Goal: Task Accomplishment & Management: Use online tool/utility

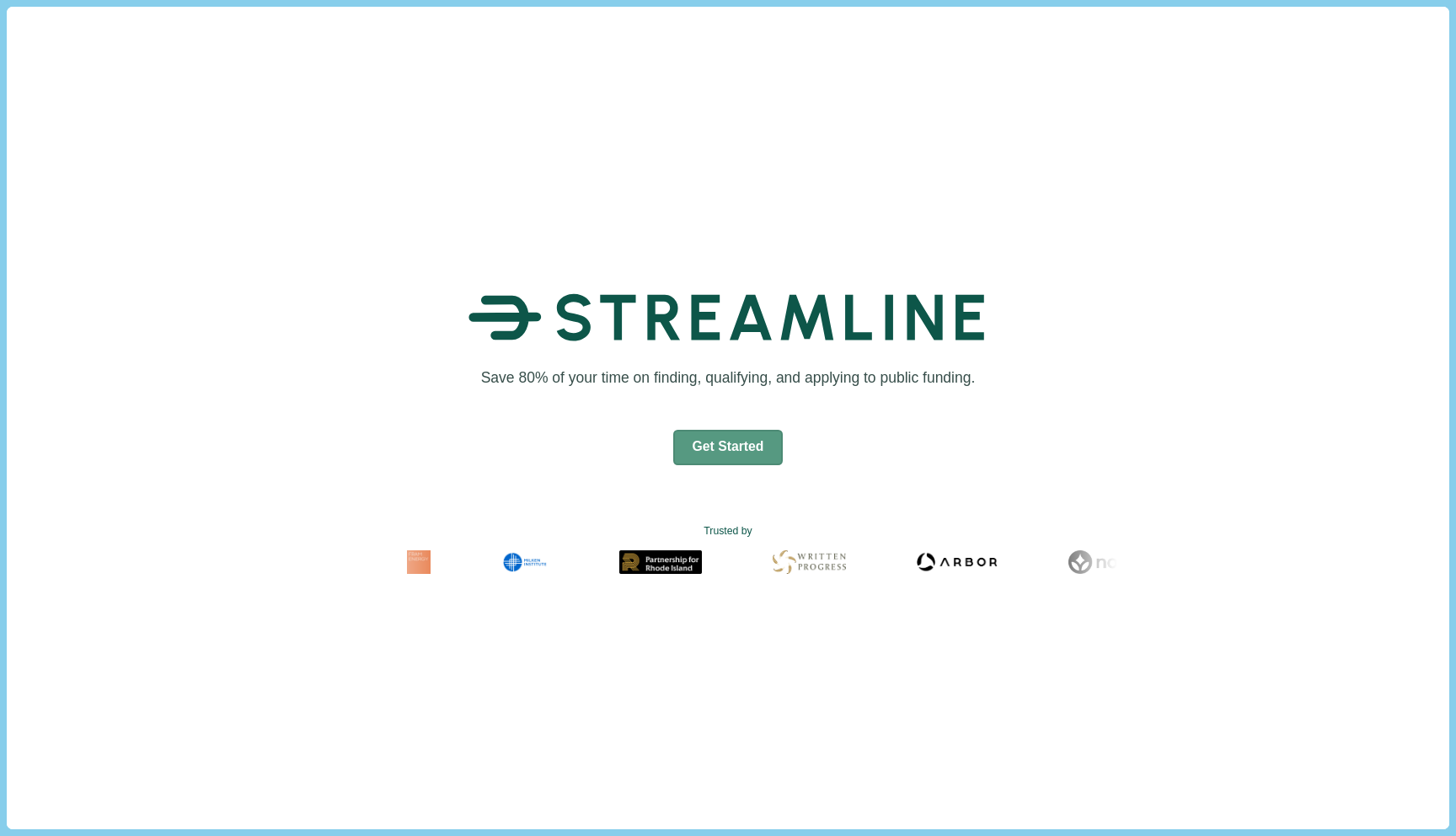
click at [729, 450] on button "Get Started" at bounding box center [728, 447] width 110 height 35
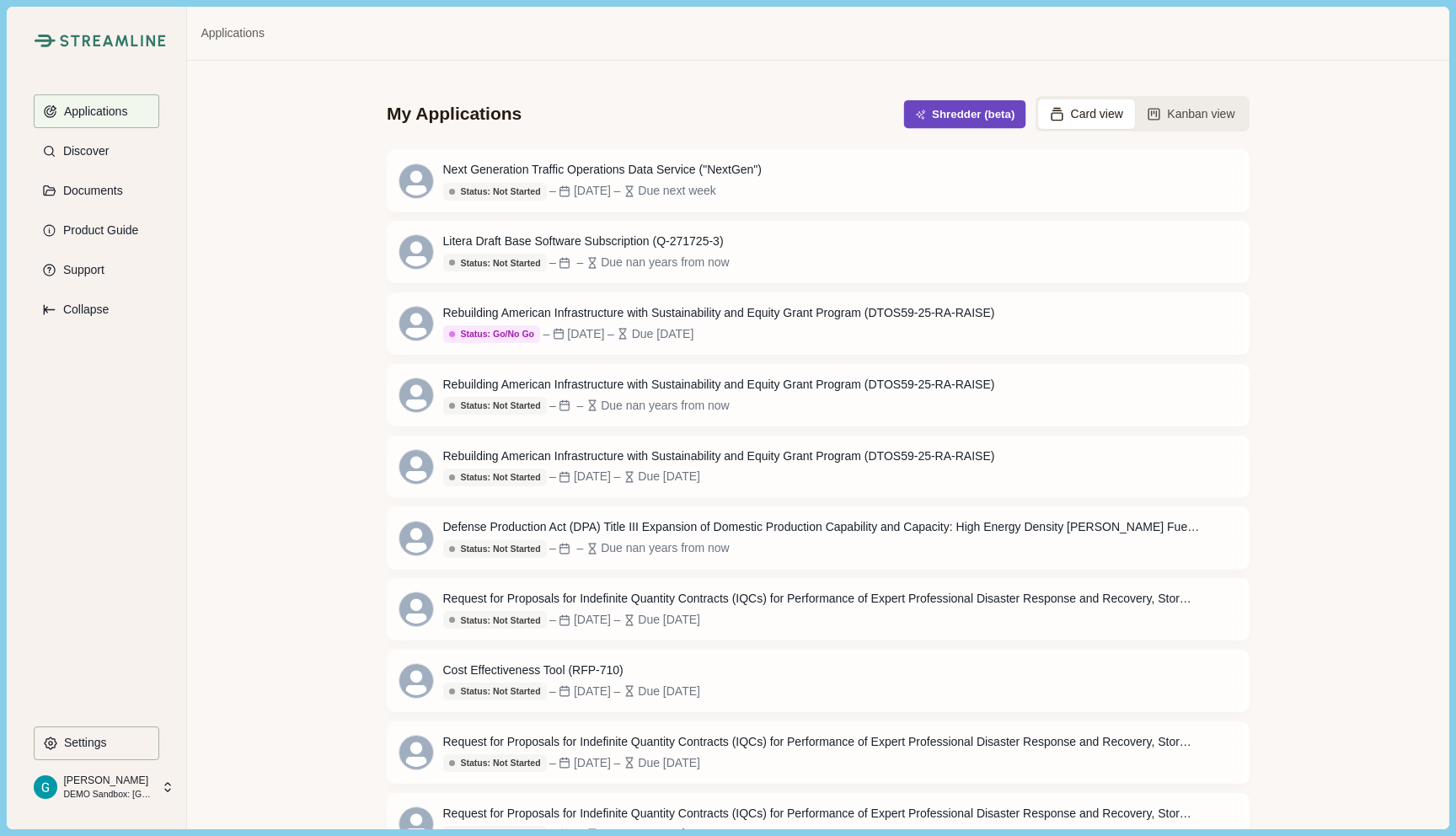
click at [944, 115] on button "Shredder (beta)" at bounding box center [965, 114] width 122 height 28
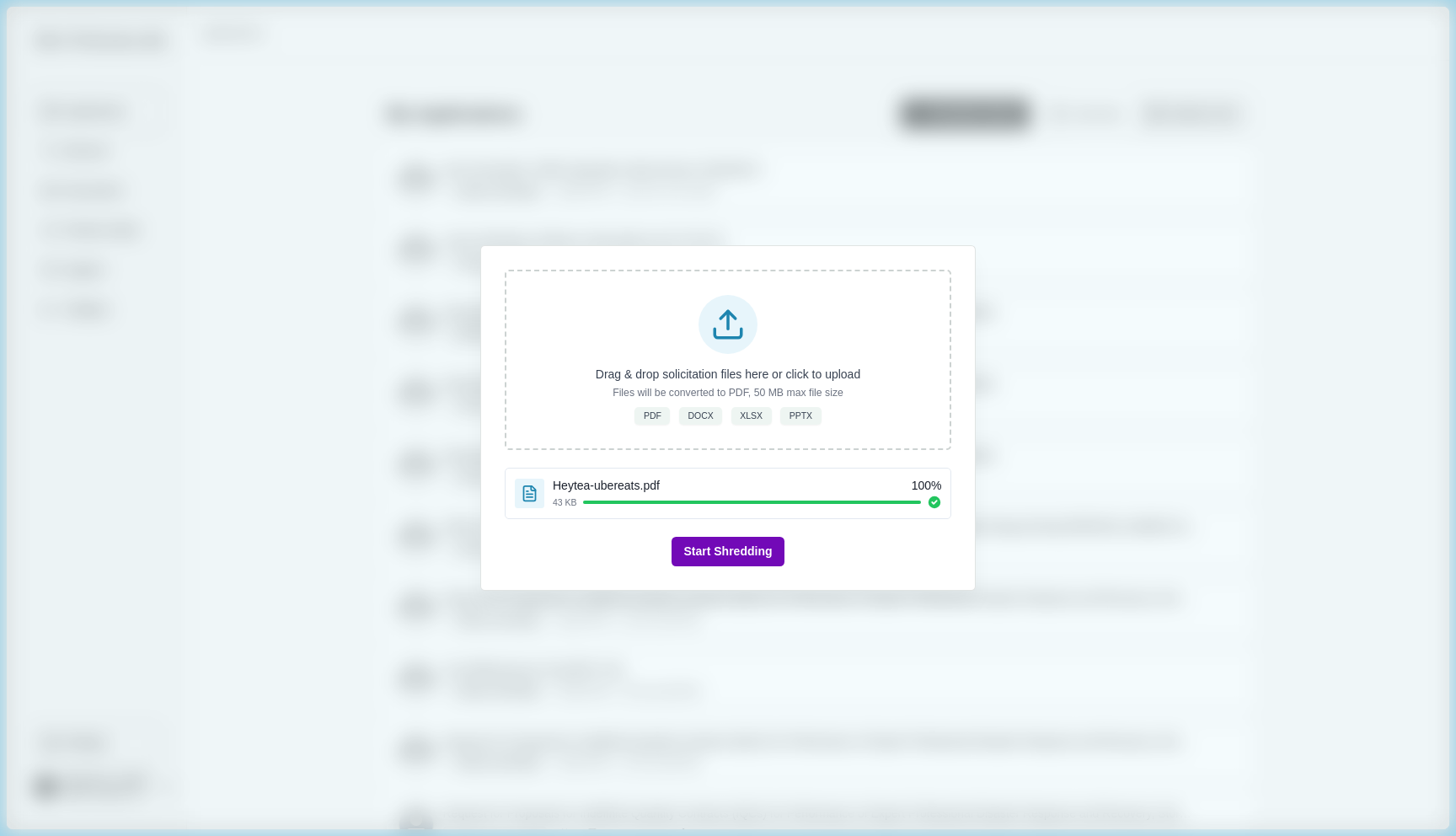
click at [746, 548] on button "Start Shredding" at bounding box center [727, 552] width 112 height 30
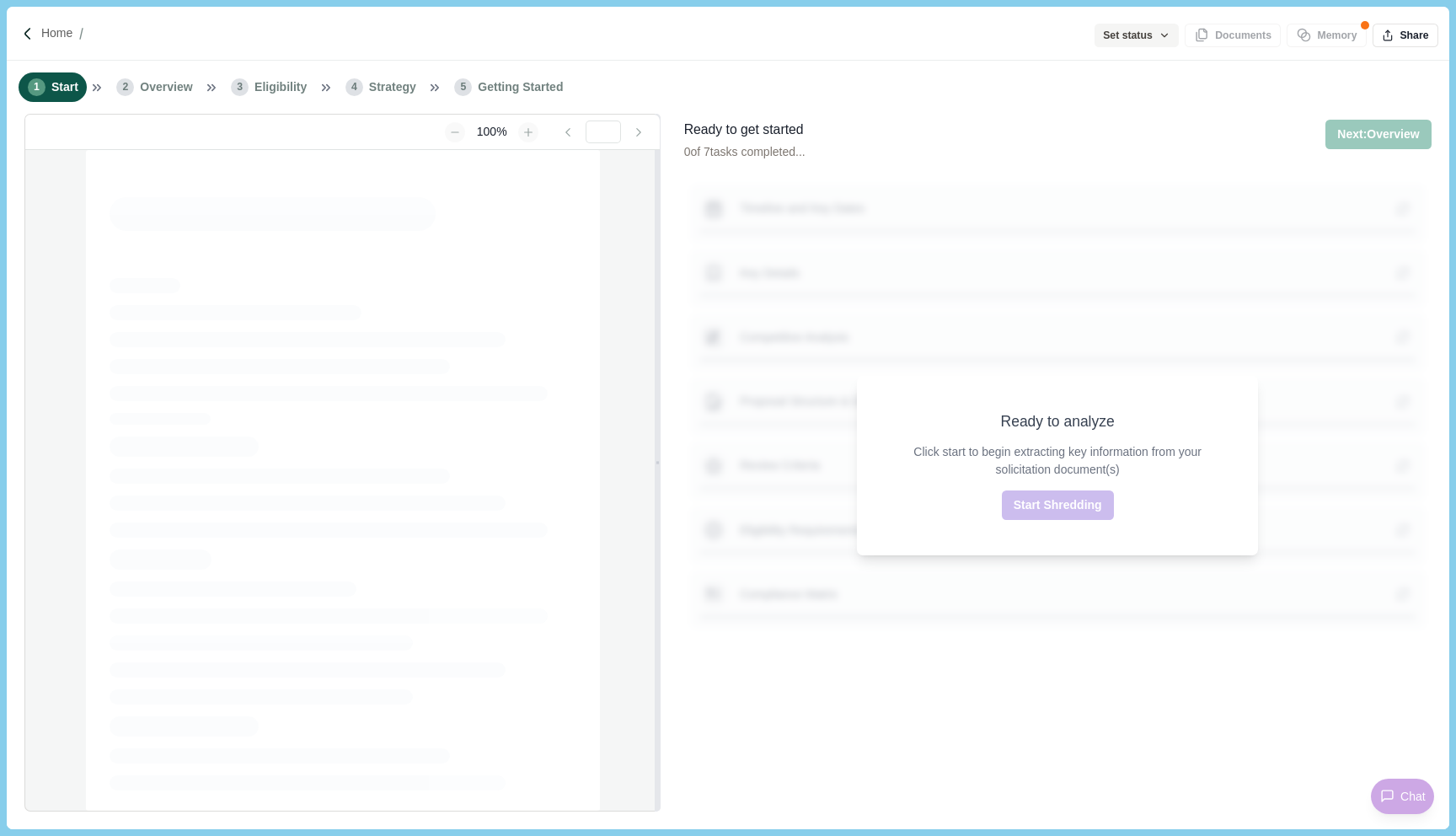
type input "**********"
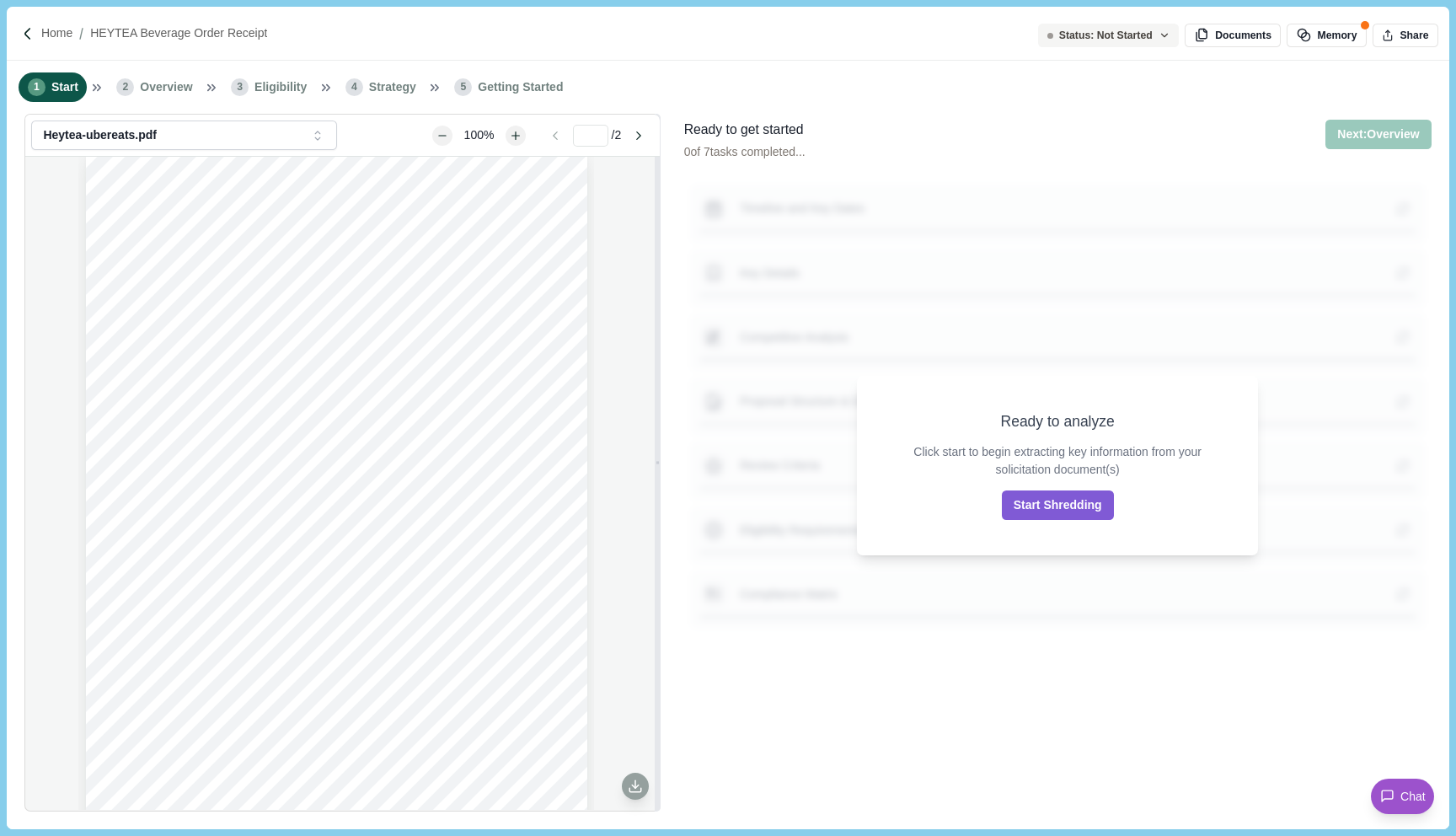
click at [854, 109] on div "1 Start 2 Overview 3 Eligibility 4 Strategy 5 Getting Started" at bounding box center [727, 87] width 1441 height 53
click at [1014, 620] on div "Ready to analyze Click start to begin extracting key information from your soli…" at bounding box center [1058, 465] width 759 height 703
click at [920, 441] on div "Ready to analyze Click start to begin extracting key information from your soli…" at bounding box center [1057, 466] width 401 height 181
click at [1389, 782] on button "Chat" at bounding box center [1402, 796] width 63 height 35
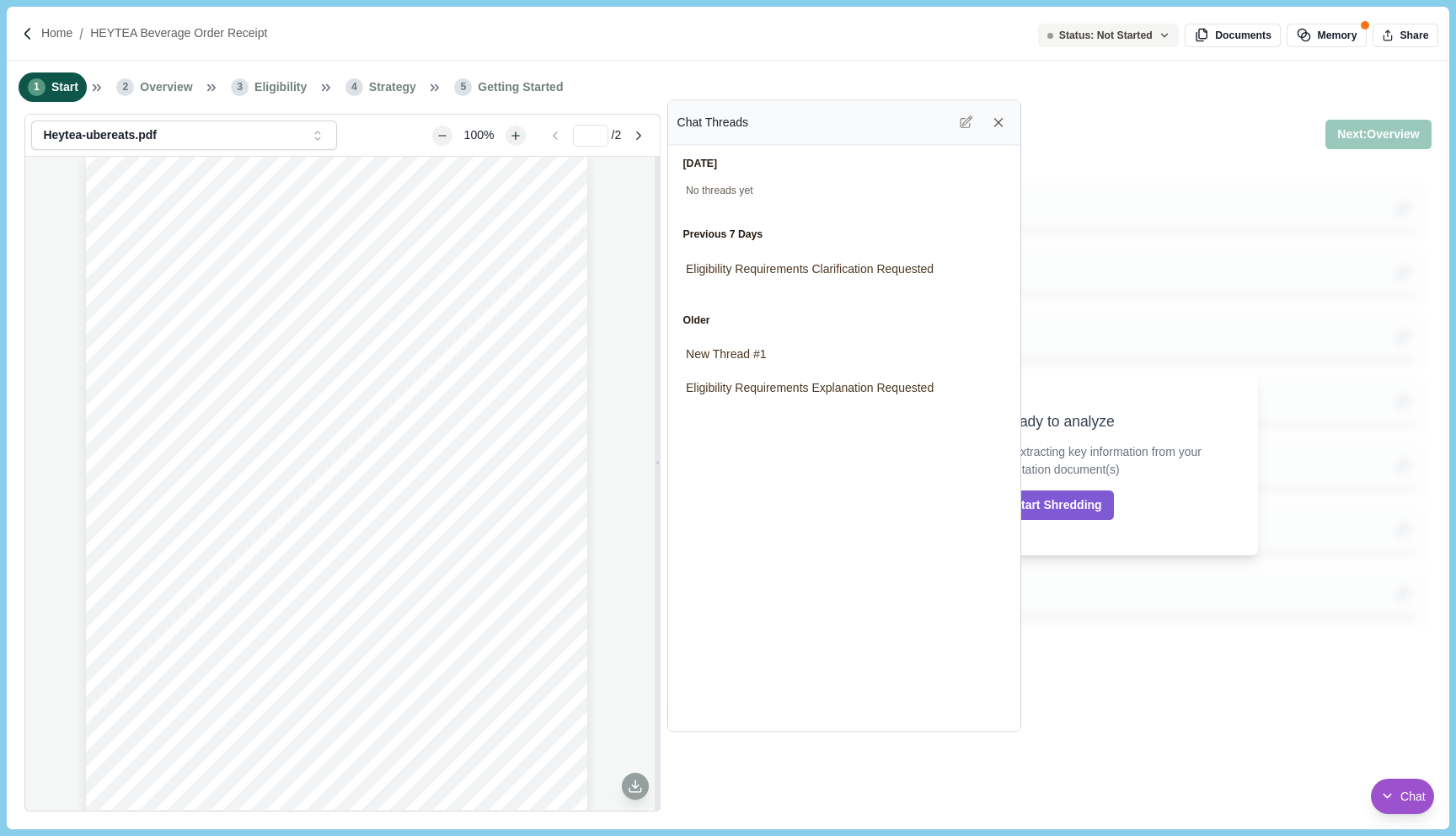
click at [727, 131] on div "Chat Threads" at bounding box center [844, 122] width 334 height 27
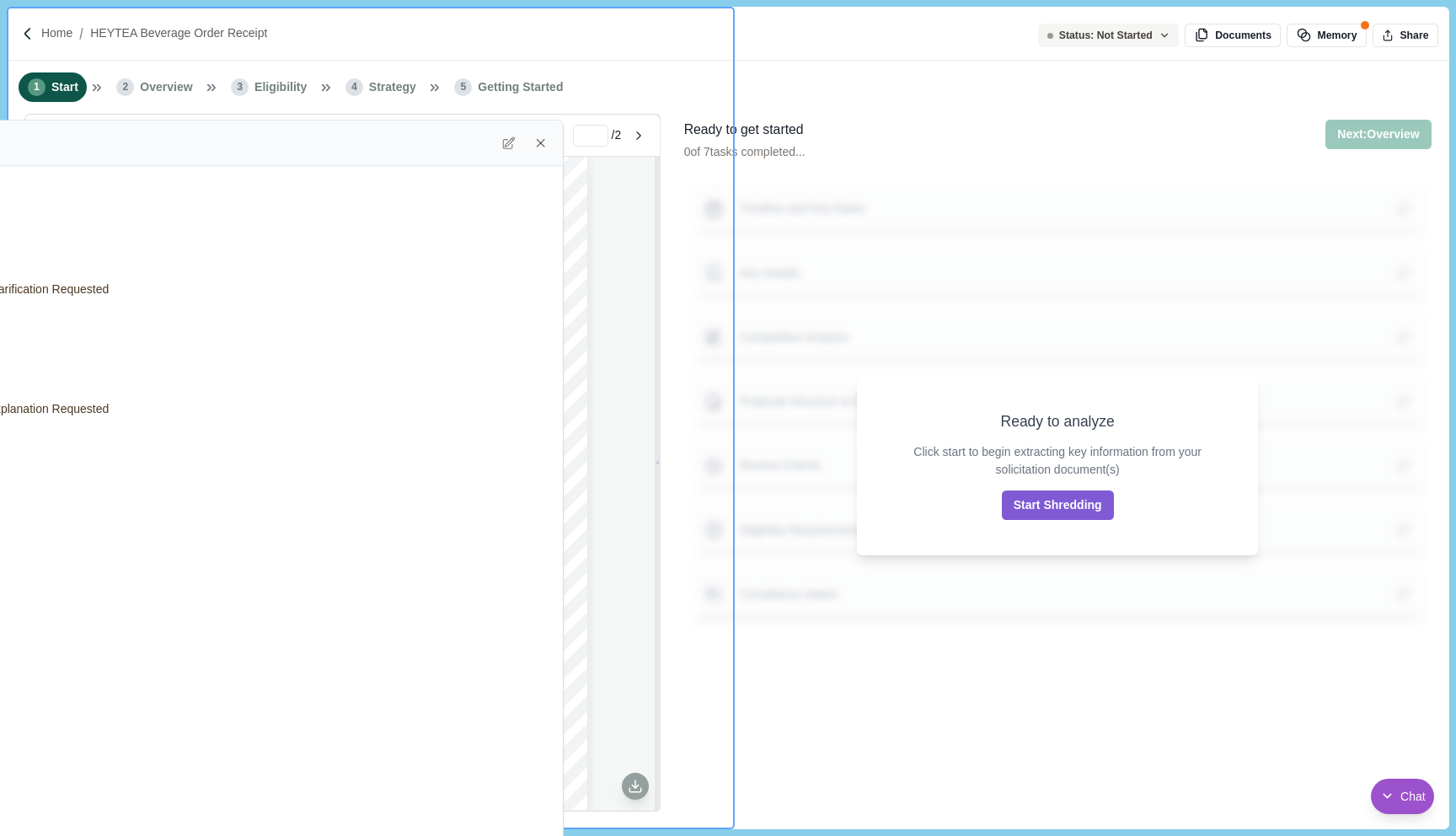
click at [0, 145] on div "Chat Threads" at bounding box center [204, 143] width 702 height 27
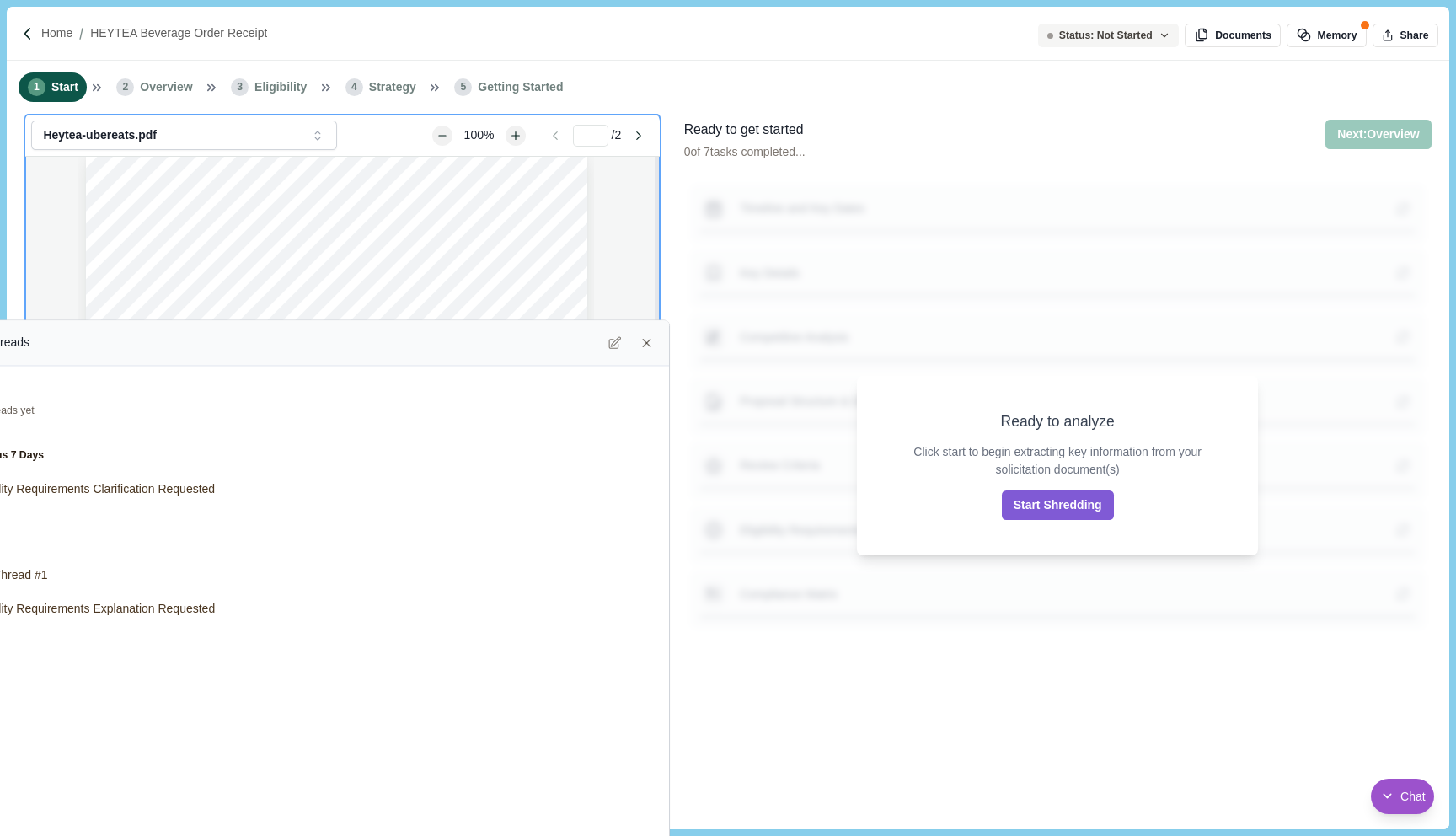
click at [492, 352] on div "Chat Threads" at bounding box center [309, 343] width 702 height 27
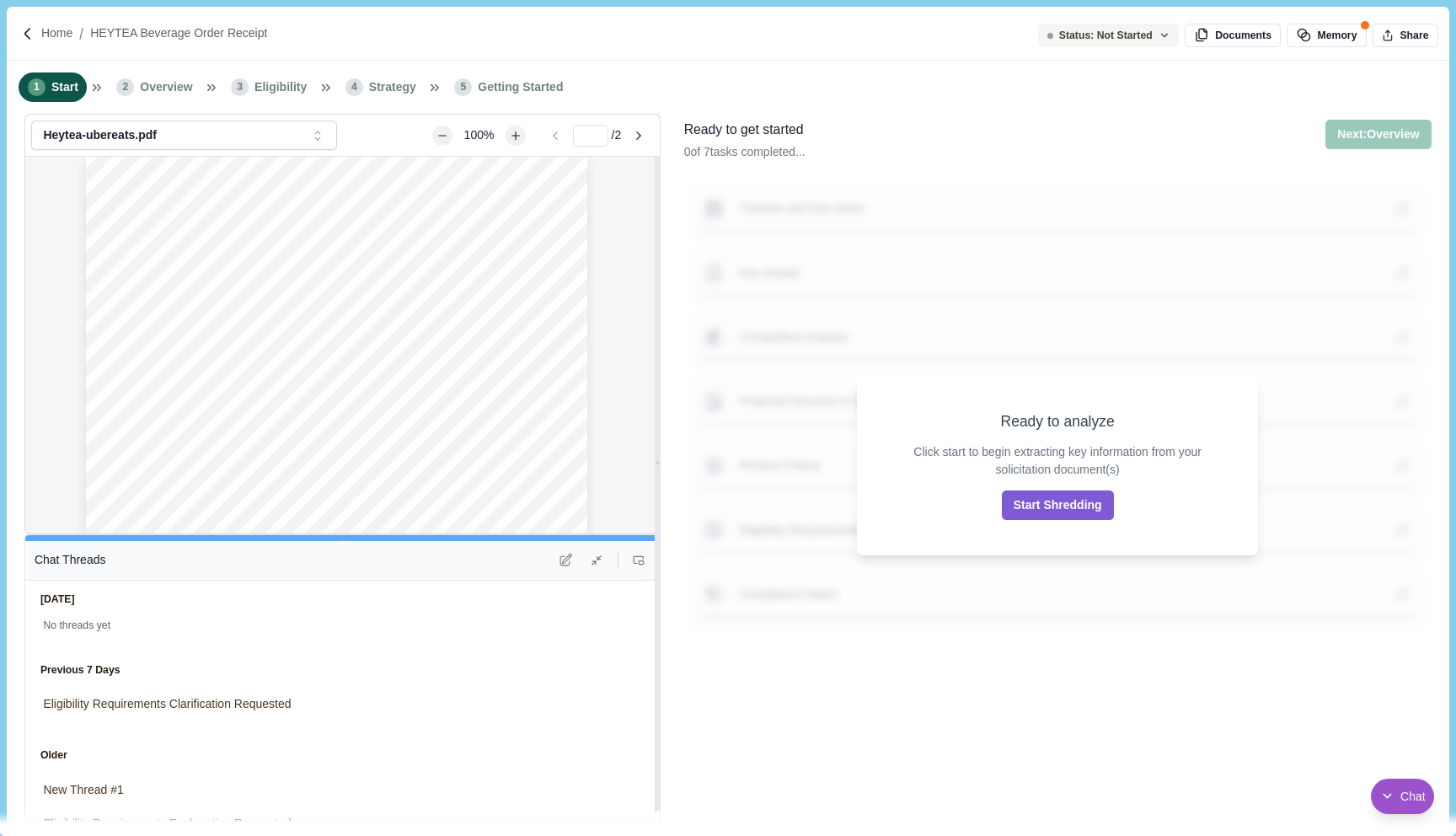
drag, startPoint x: 432, startPoint y: 328, endPoint x: 480, endPoint y: 296, distance: 57.7
click at [480, 296] on div "Heytea-ubereats.pdf Attachments ( 1 ) Heytea-ubereats.pdf [DATE] 100% * / 2 [DA…" at bounding box center [342, 462] width 635 height 697
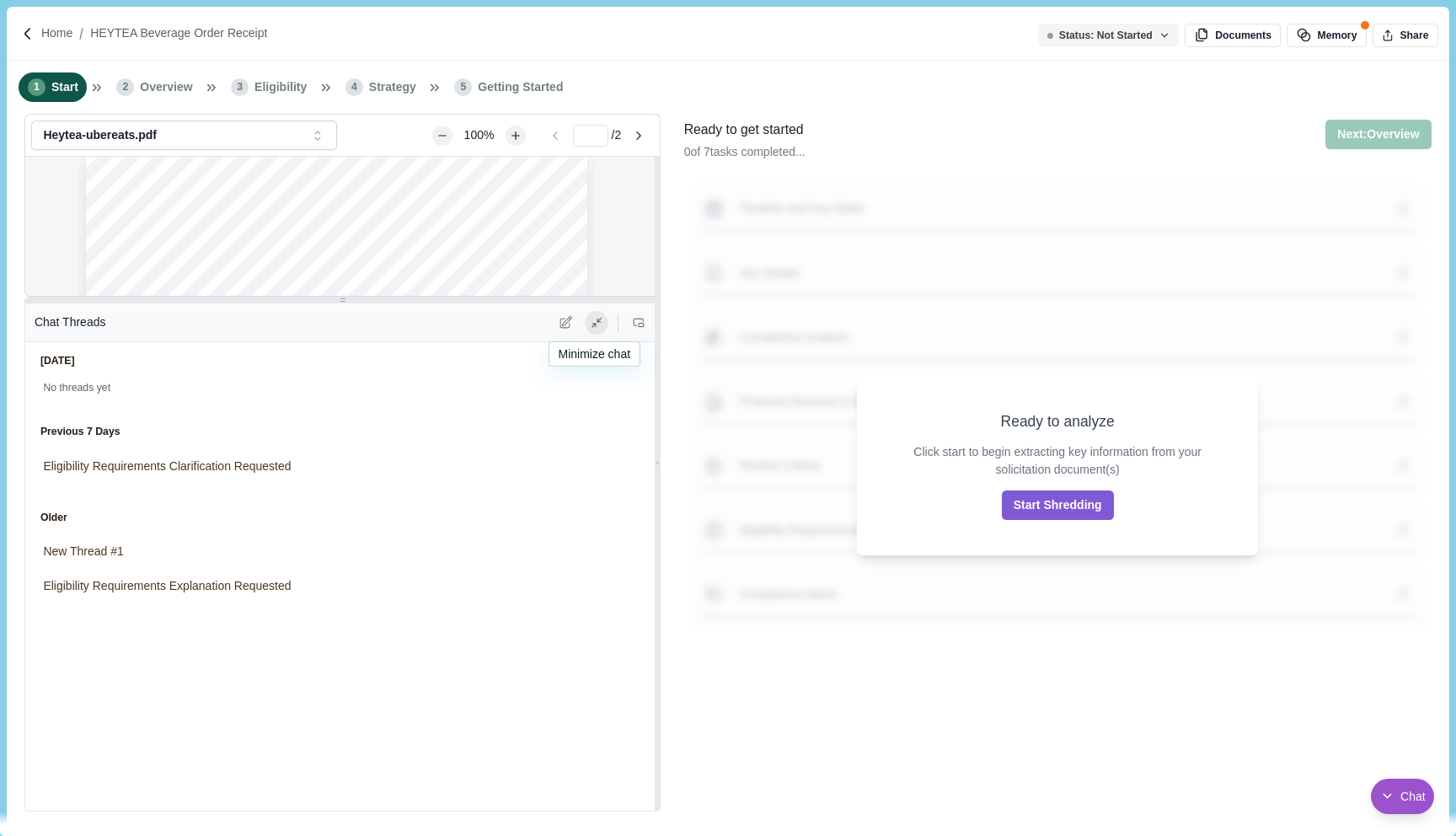
click at [591, 321] on icon at bounding box center [596, 322] width 12 height 12
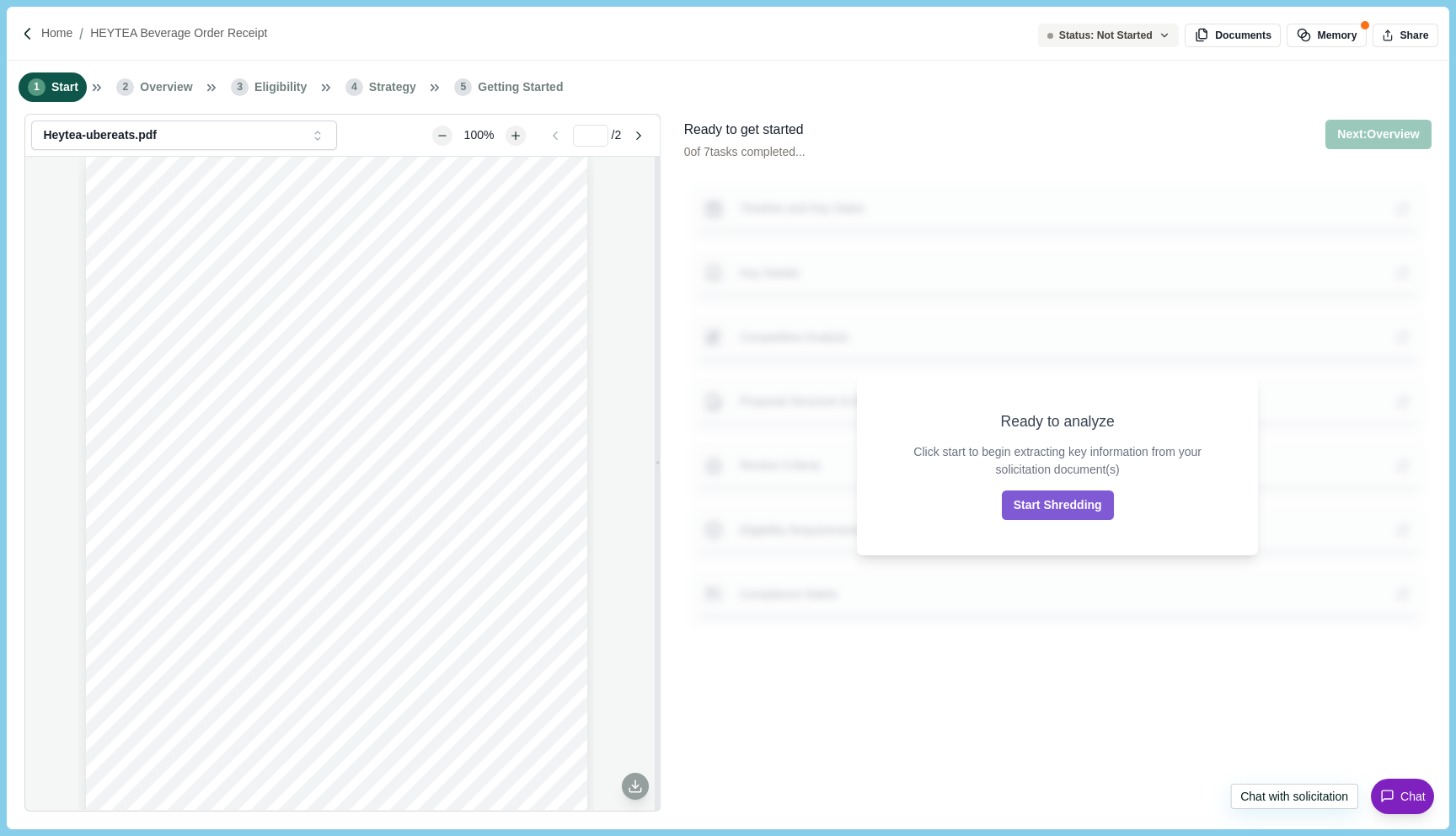
click at [1395, 780] on button "Chat" at bounding box center [1402, 796] width 63 height 35
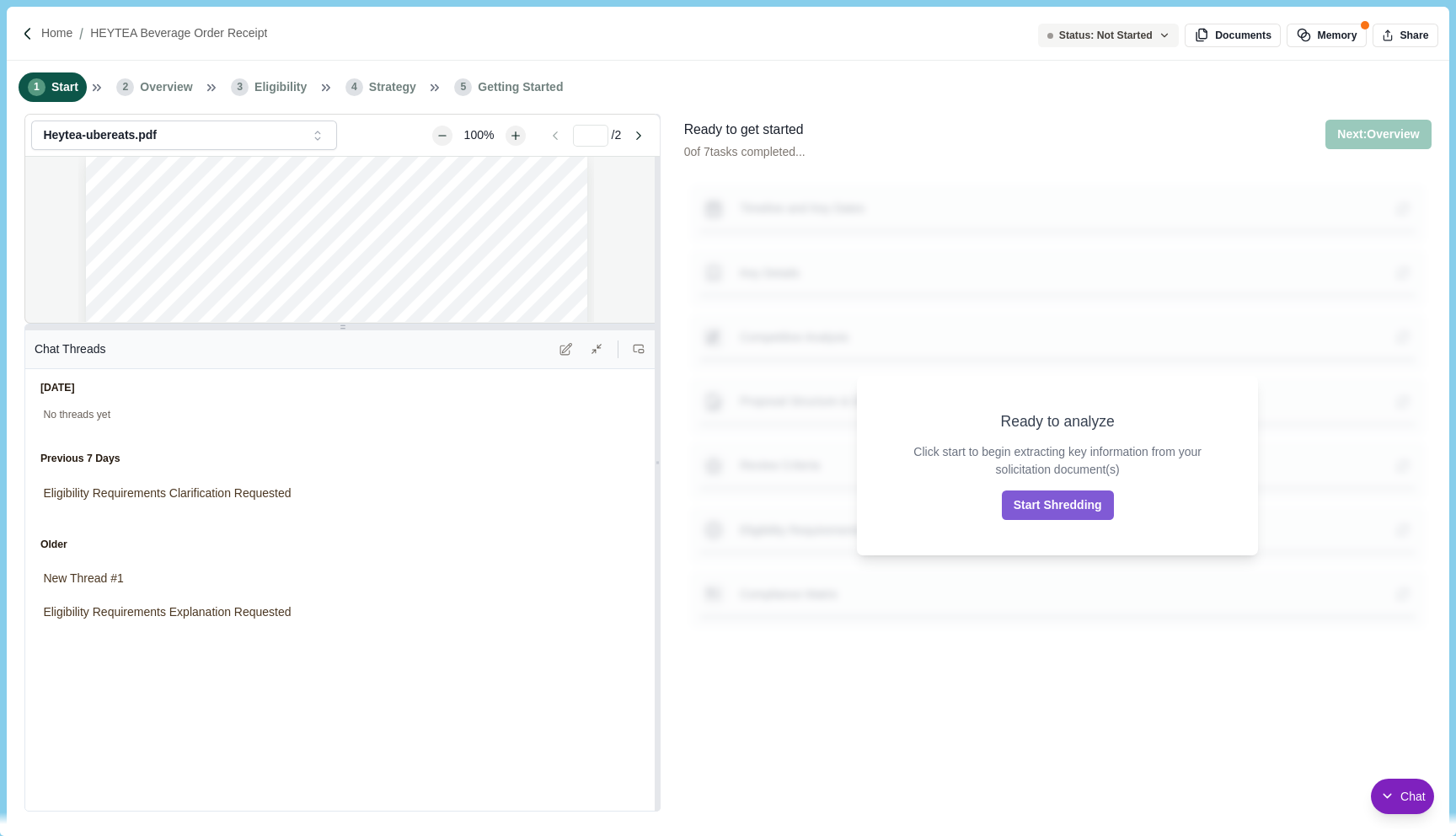
click at [1395, 786] on button "Chat" at bounding box center [1402, 796] width 63 height 35
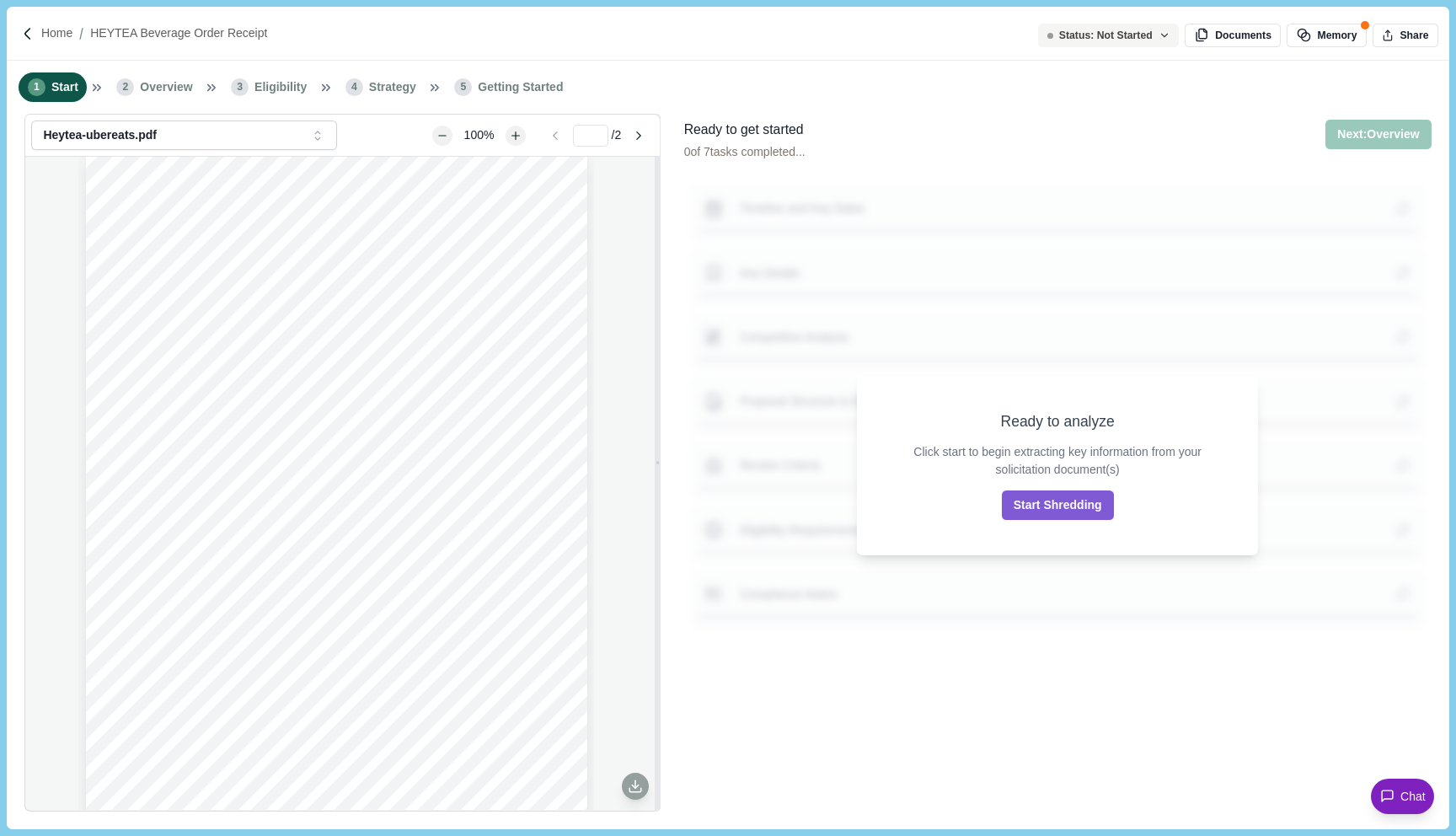
click at [1395, 786] on button "Chat" at bounding box center [1402, 796] width 63 height 35
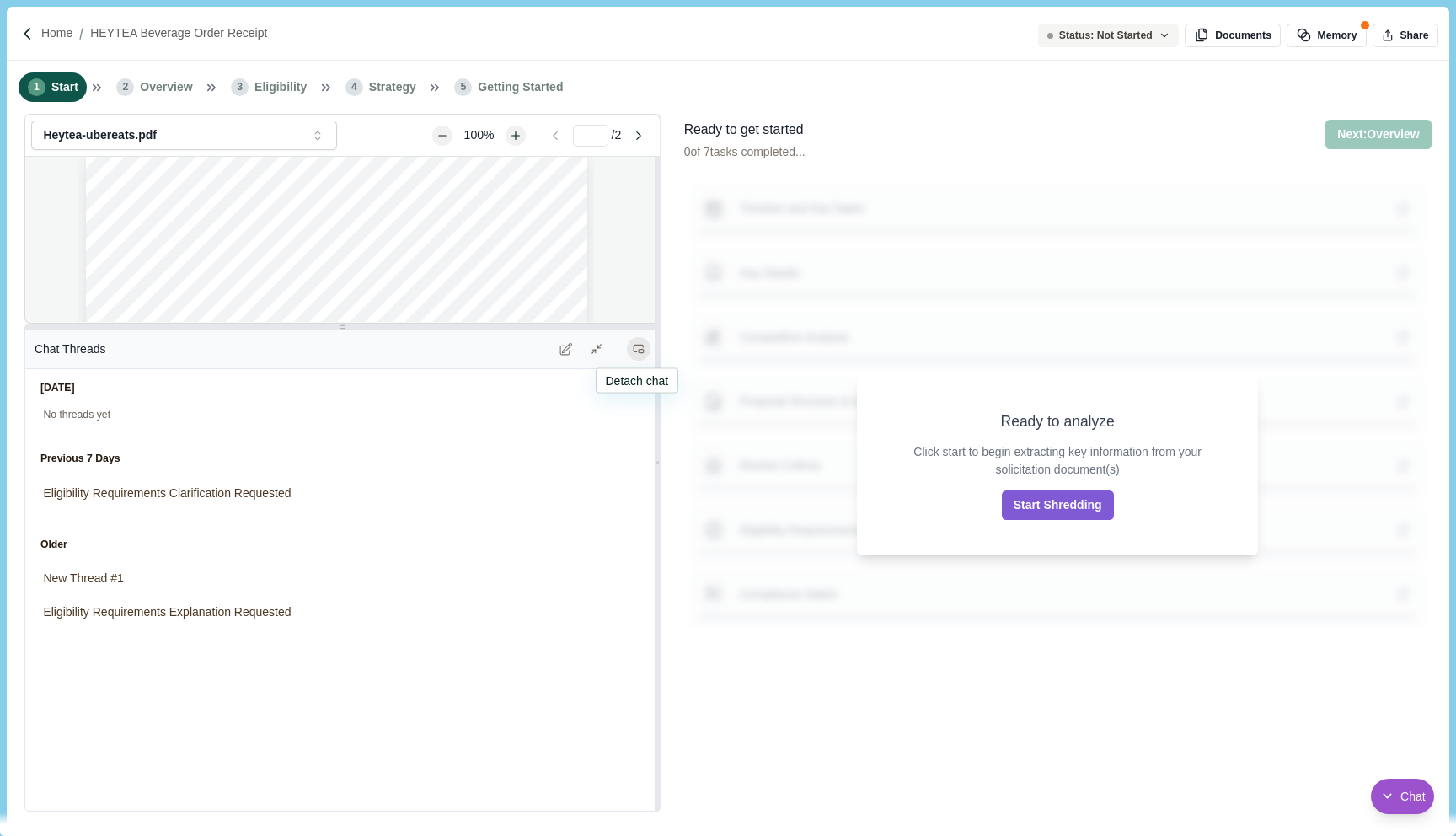
click at [640, 357] on button at bounding box center [638, 348] width 23 height 23
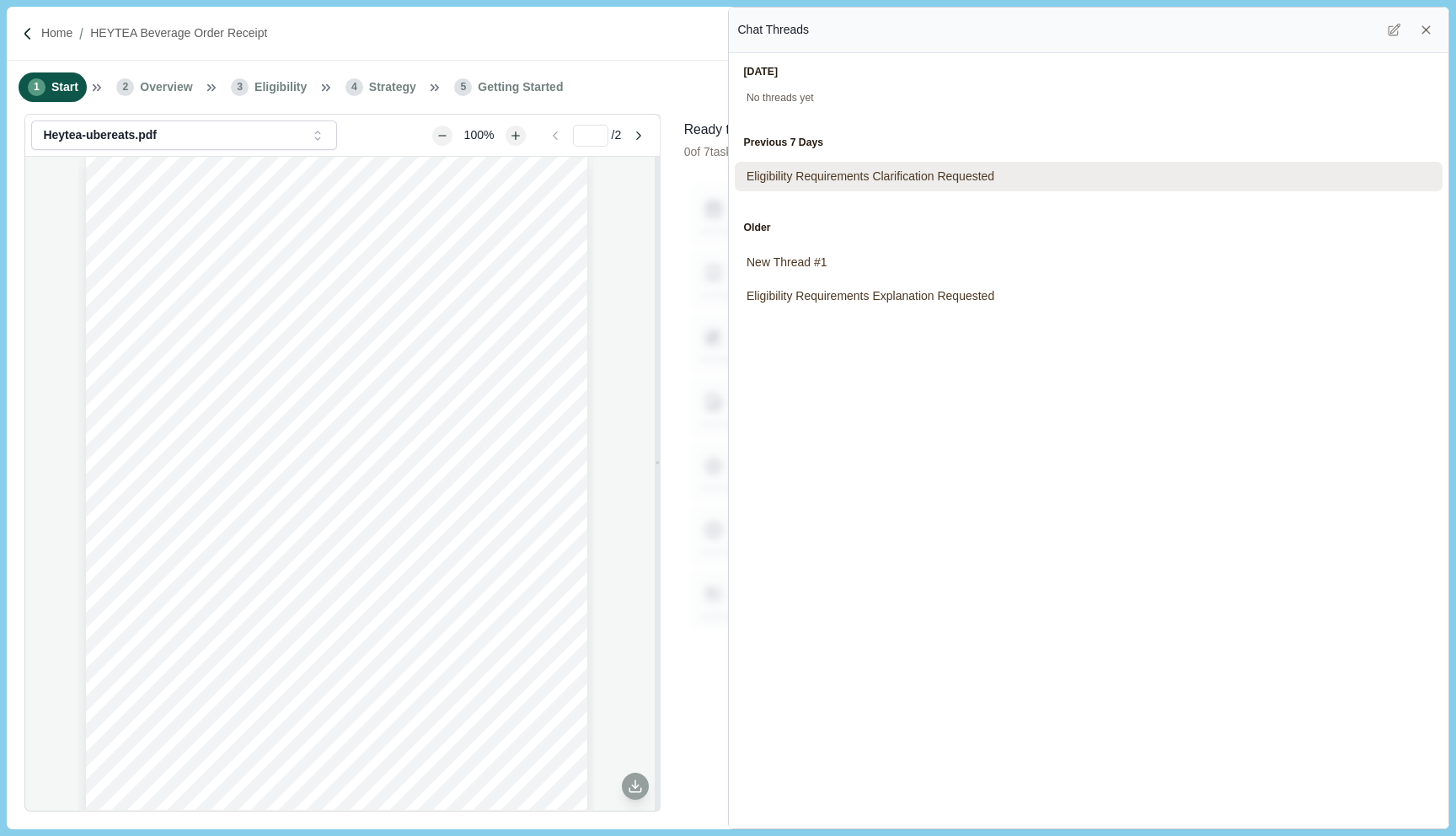
click at [802, 178] on span "Eligibility Requirements Clarification Requested" at bounding box center [870, 176] width 248 height 18
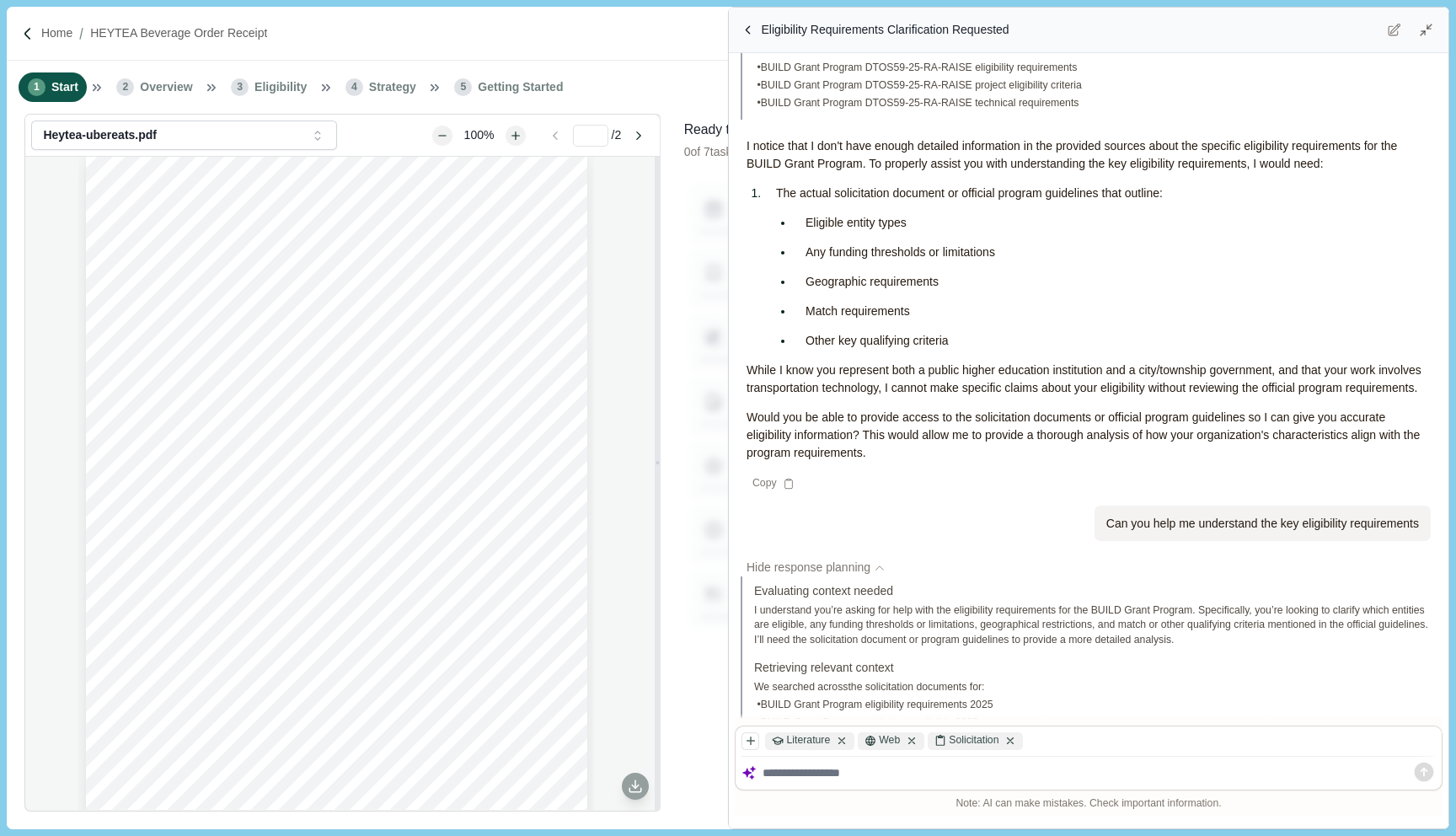
scroll to position [202, 0]
click at [731, 428] on div "[DATE] No threads yet Previous 7 Days Eligibility Requirements Clarification Re…" at bounding box center [1088, 440] width 719 height 775
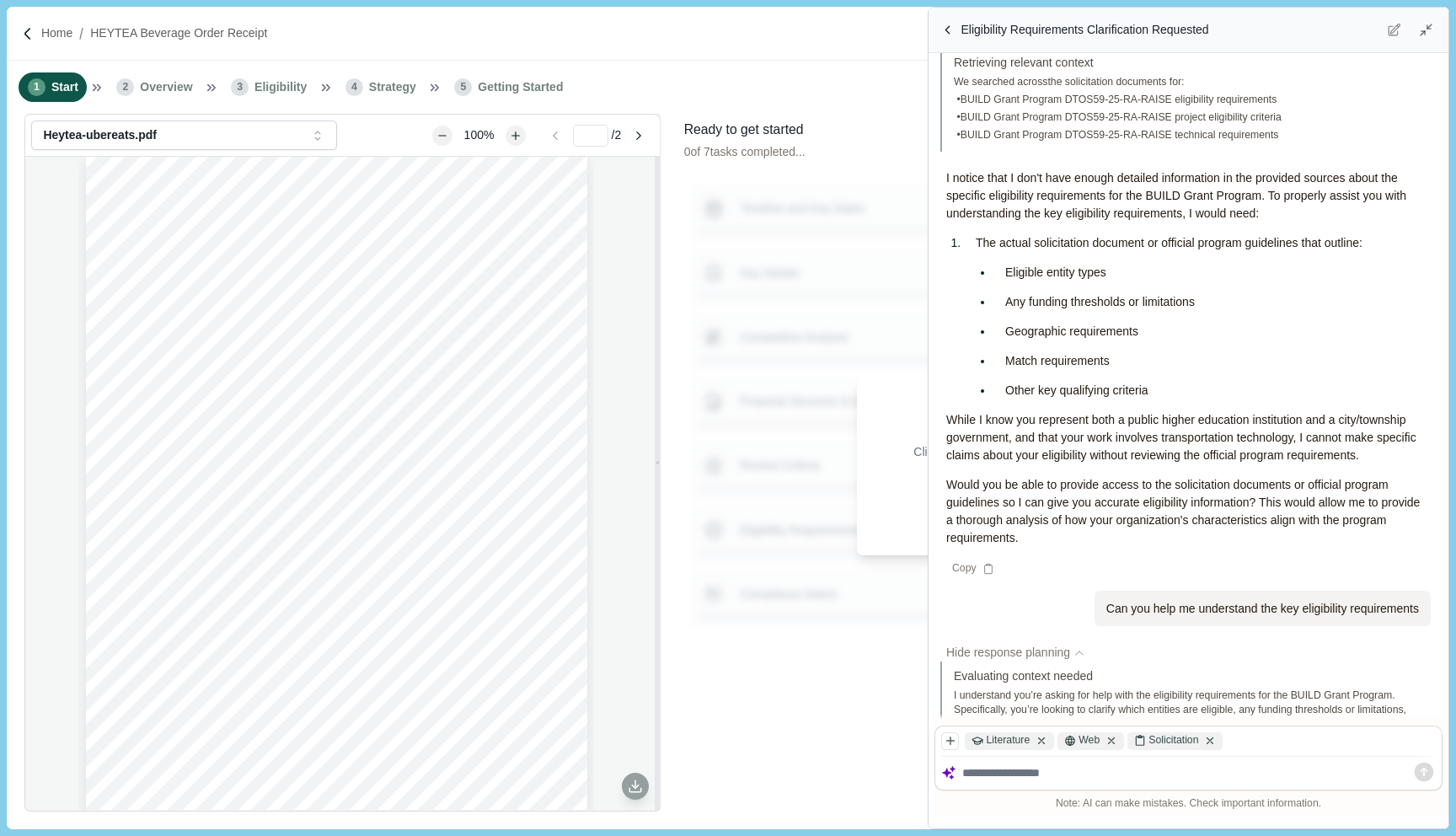
scroll to position [231, 0]
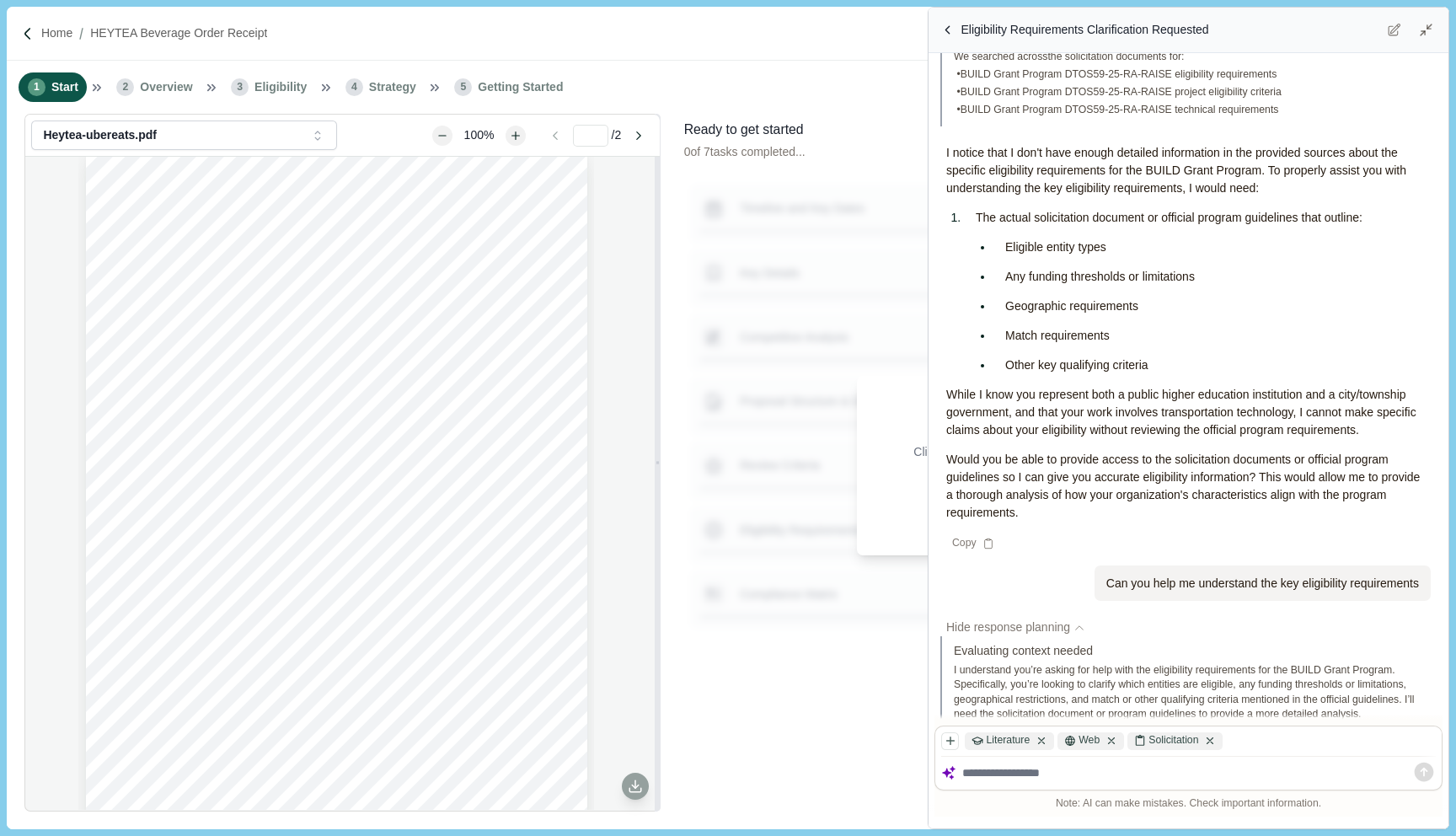
drag, startPoint x: 728, startPoint y: 431, endPoint x: 960, endPoint y: 431, distance: 232.0
click at [932, 431] on div "Resize chat window width" at bounding box center [930, 418] width 4 height 785
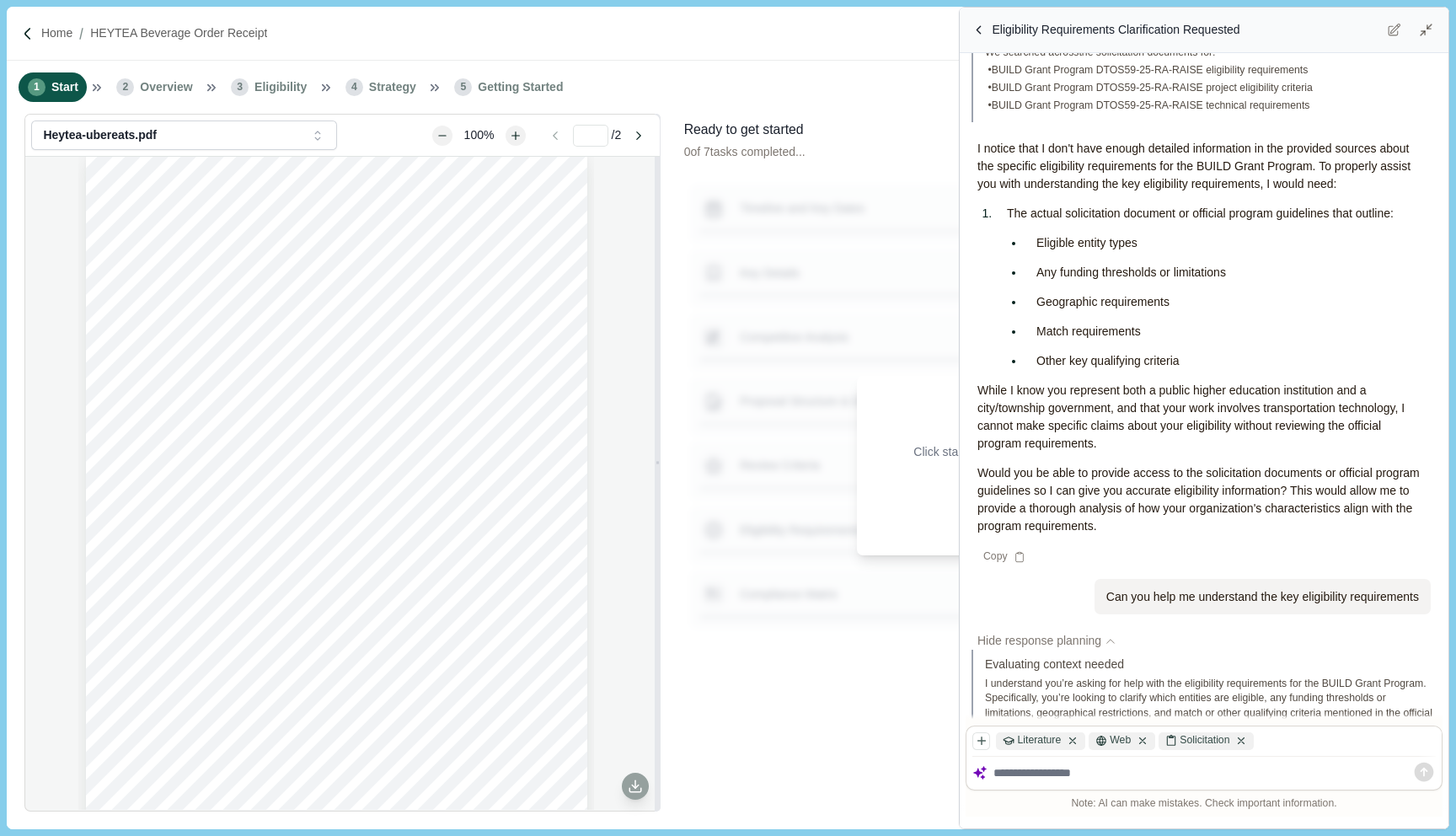
click at [960, 431] on div "Resize chat window width" at bounding box center [962, 418] width 4 height 785
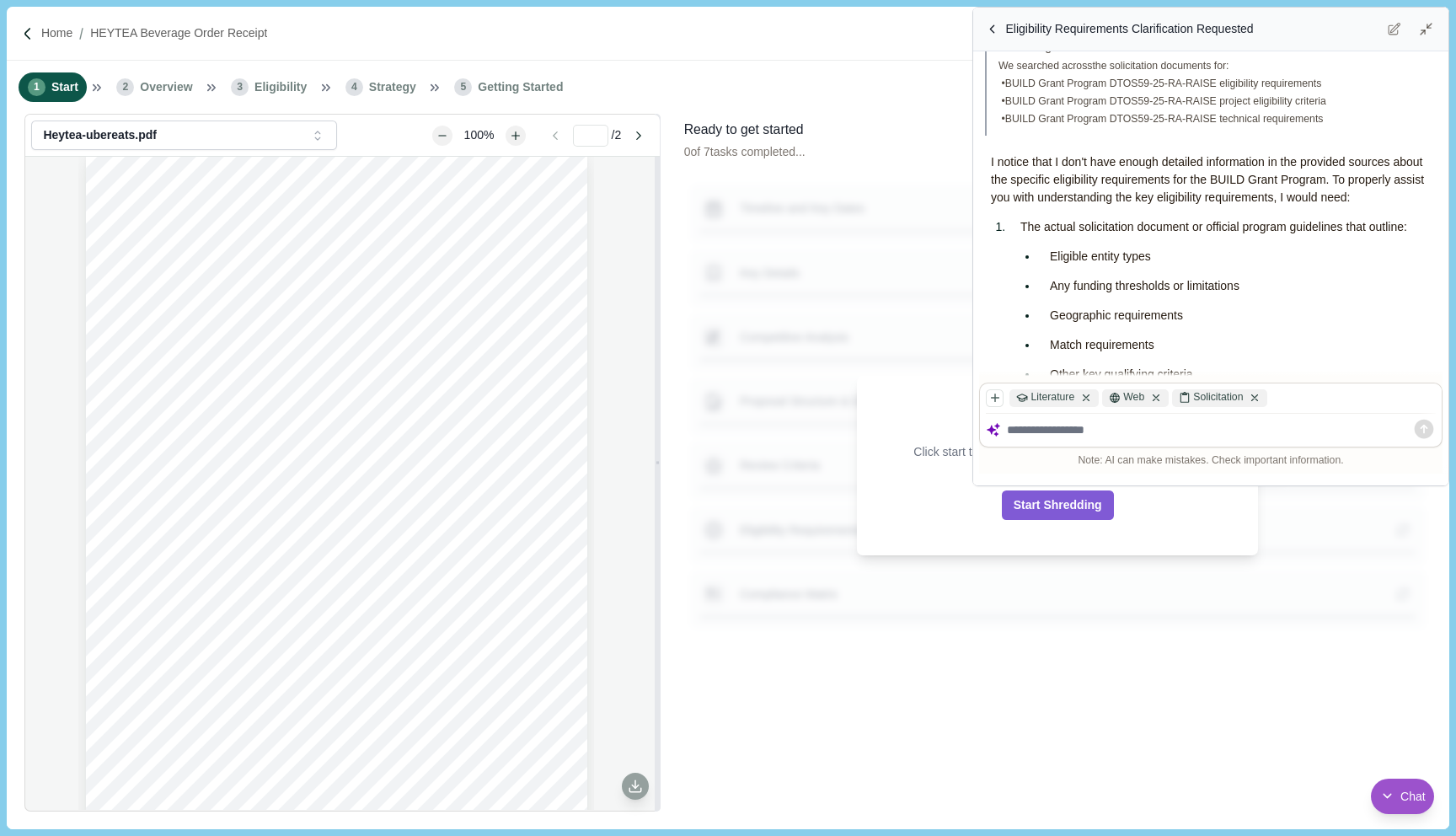
drag, startPoint x: 963, startPoint y: 819, endPoint x: 977, endPoint y: 475, distance: 344.3
click at [977, 475] on div "Resize chat window" at bounding box center [981, 476] width 18 height 18
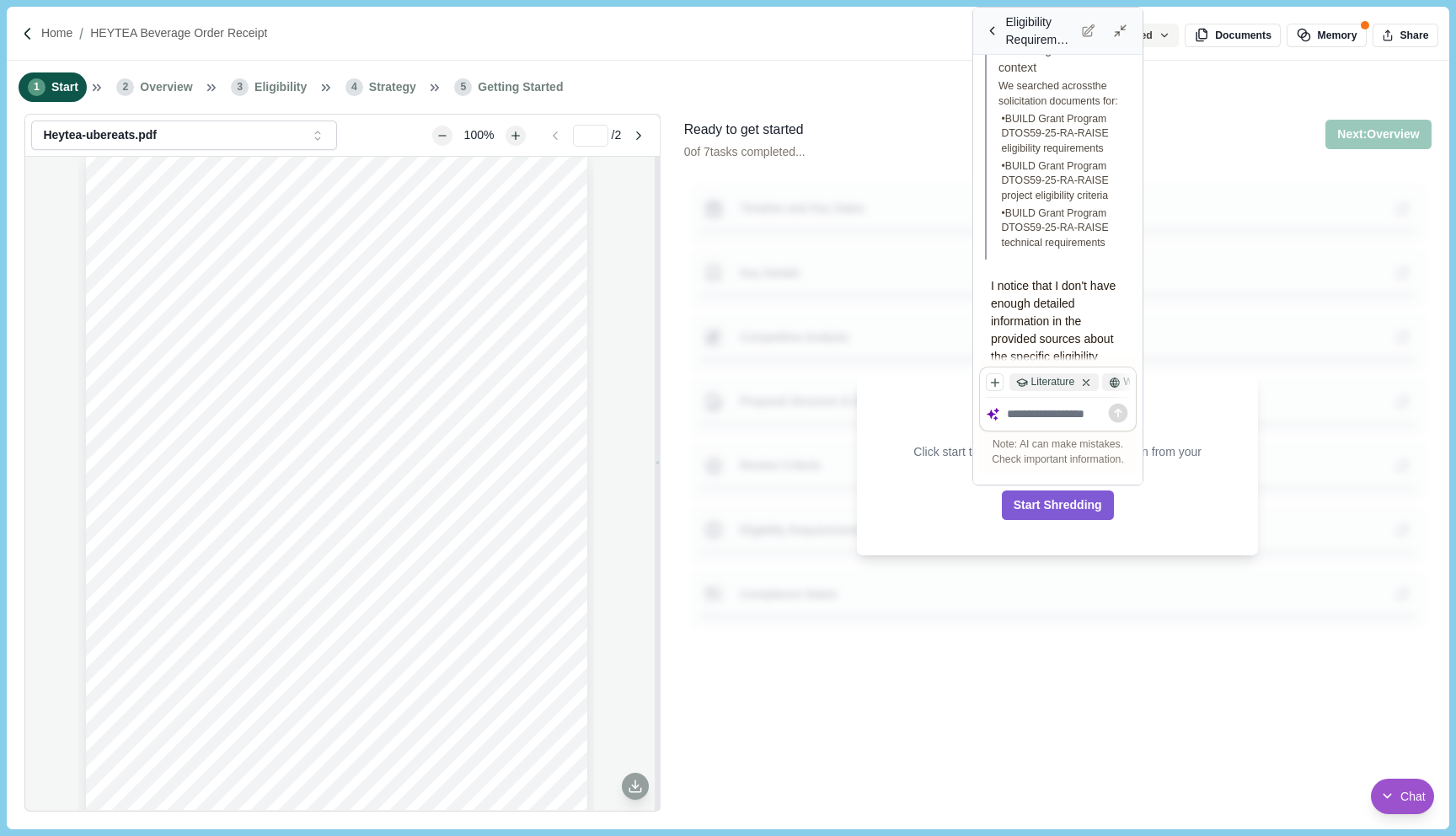
scroll to position [574, 0]
drag, startPoint x: 1441, startPoint y: 481, endPoint x: 1124, endPoint y: 481, distance: 317.0
click at [1125, 481] on div "Resize chat window" at bounding box center [1133, 475] width 18 height 18
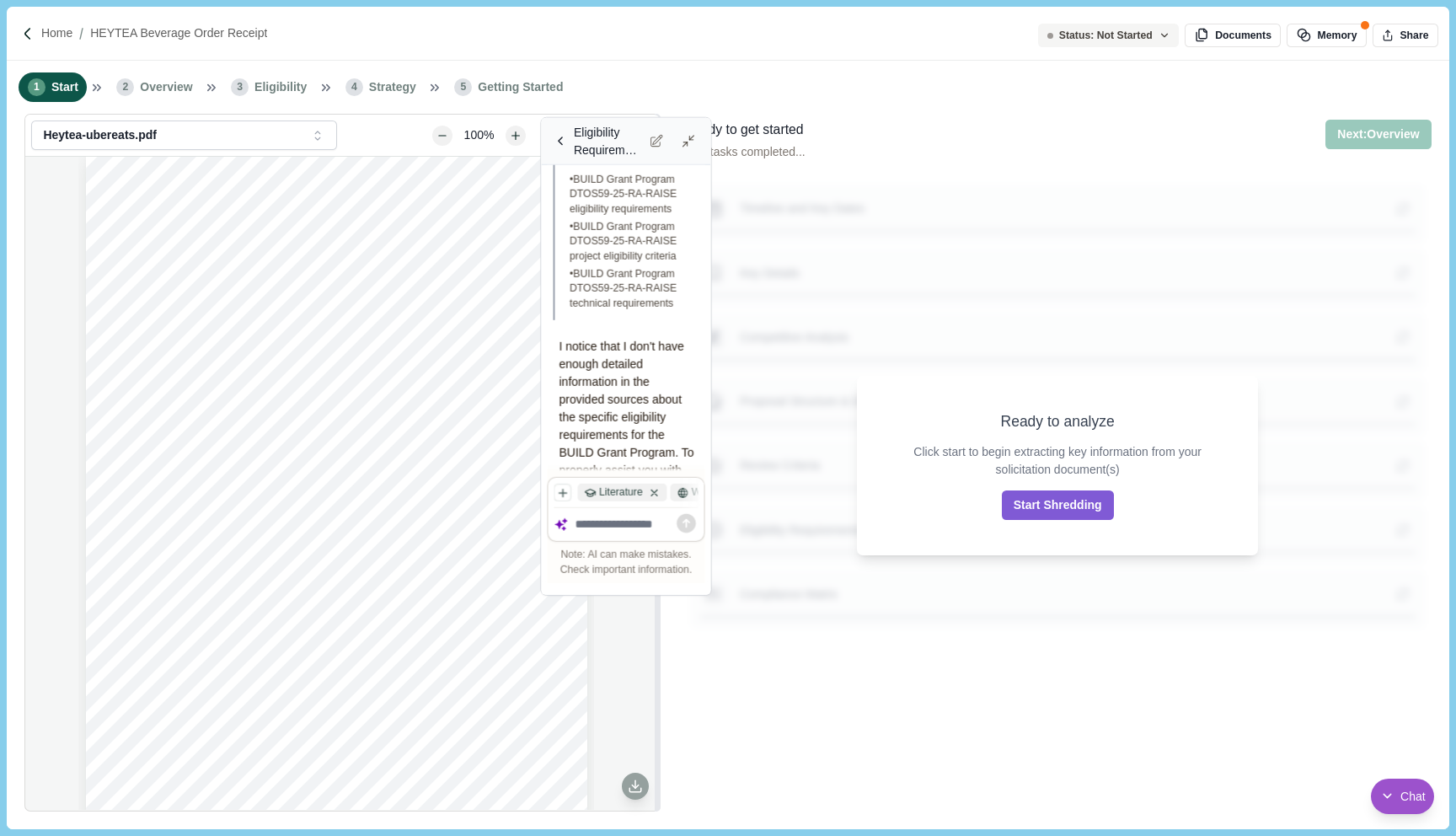
click at [613, 150] on div "Eligibility Requirements Clarification Requested" at bounding box center [608, 141] width 69 height 35
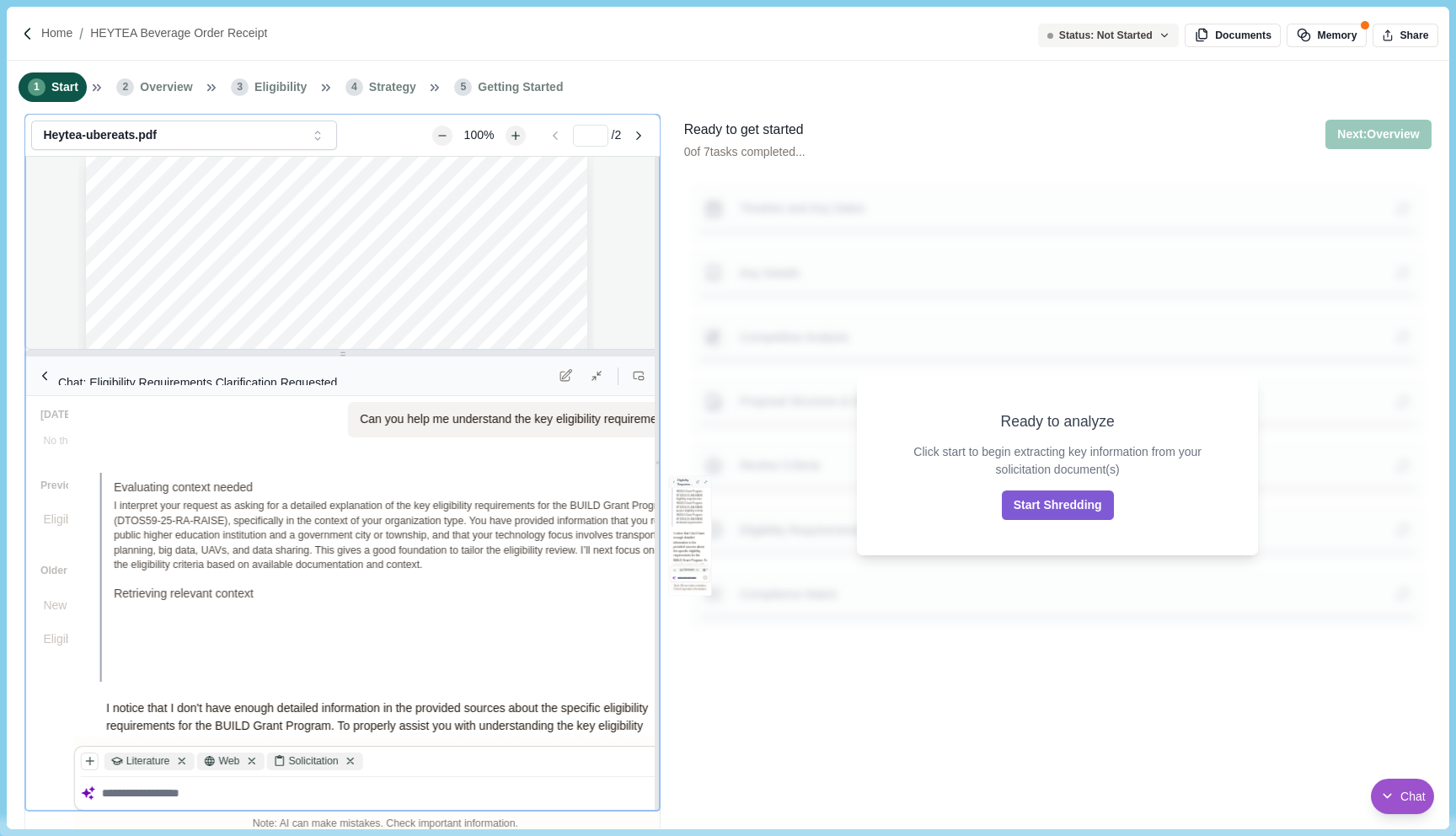
scroll to position [1156, 0]
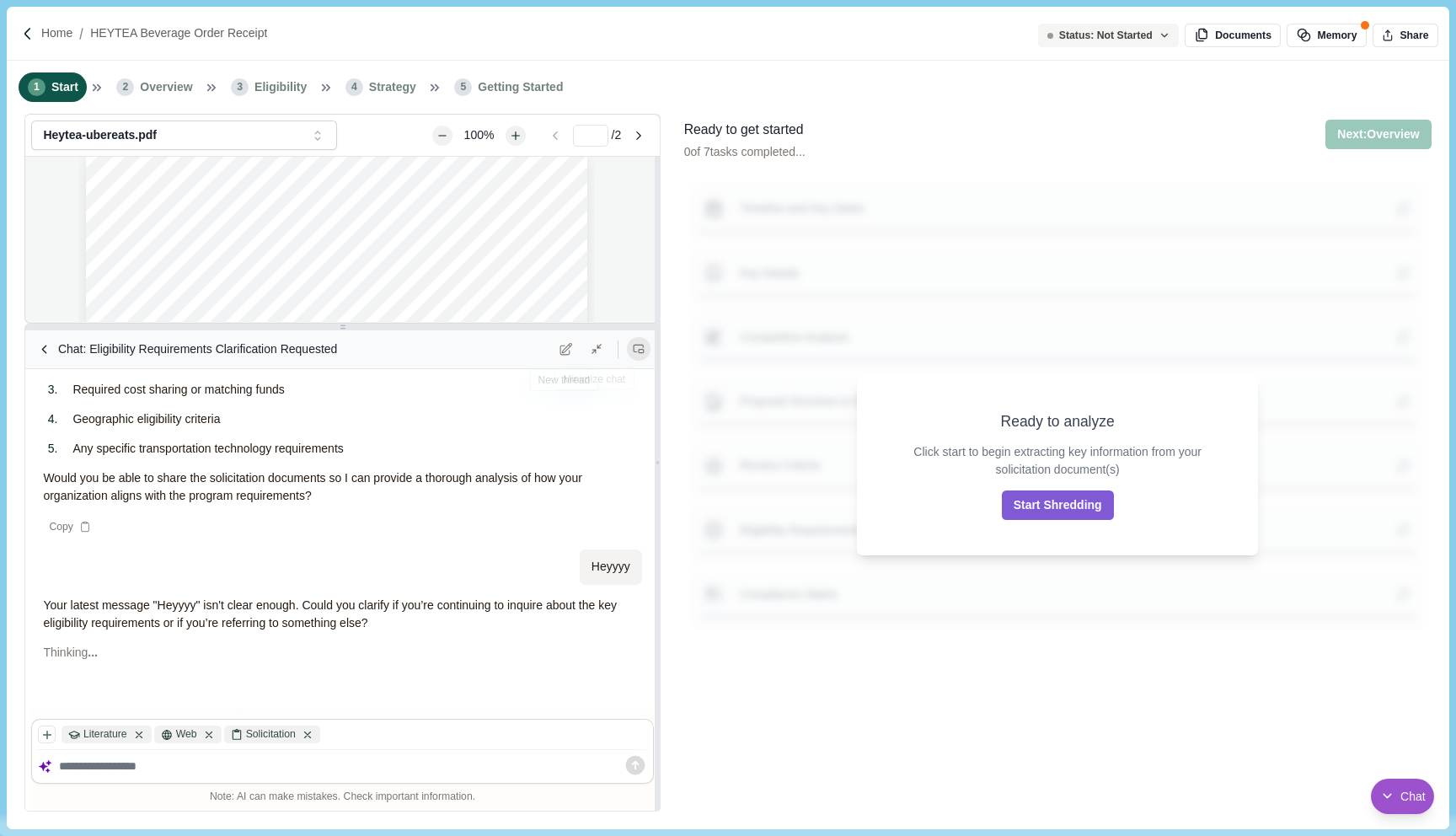
click at [644, 343] on button at bounding box center [638, 348] width 23 height 23
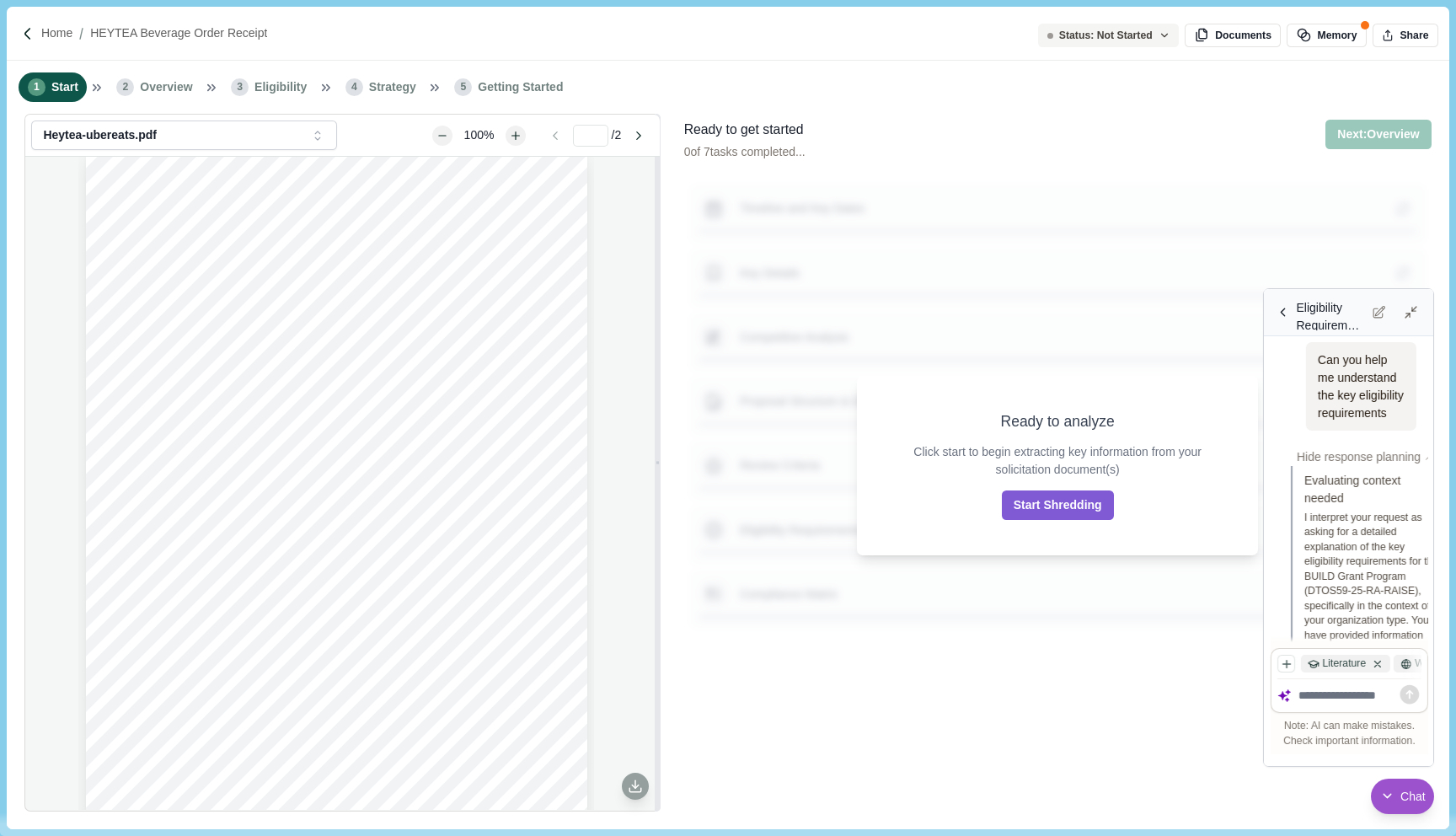
scroll to position [3538, 0]
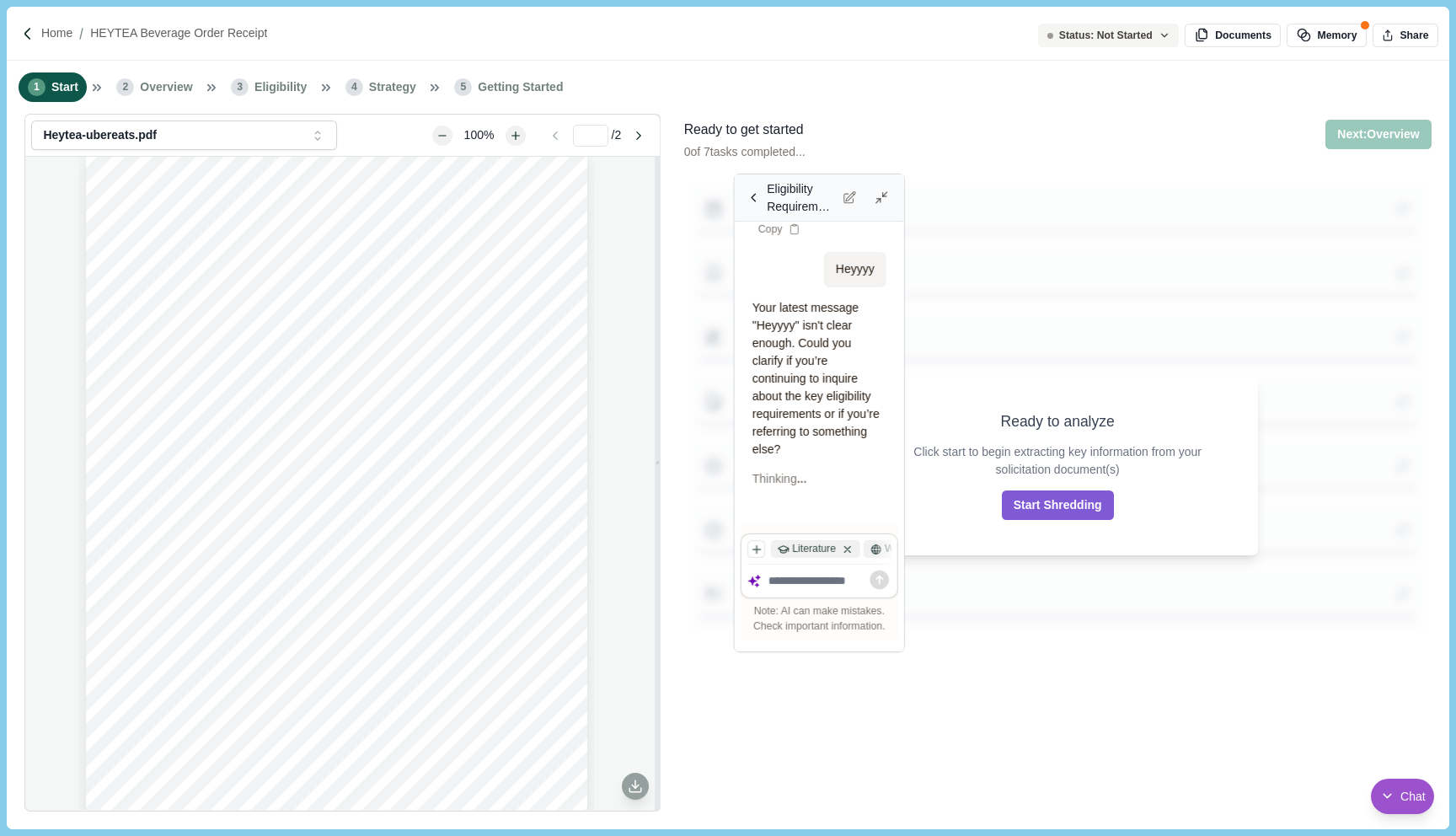
click at [818, 193] on div "Eligibility Requirements Clarification Requested" at bounding box center [801, 197] width 69 height 35
click at [904, 230] on div "Eligibility Requirements Clarification Requested [DATE] No threads yet Previous…" at bounding box center [819, 412] width 171 height 479
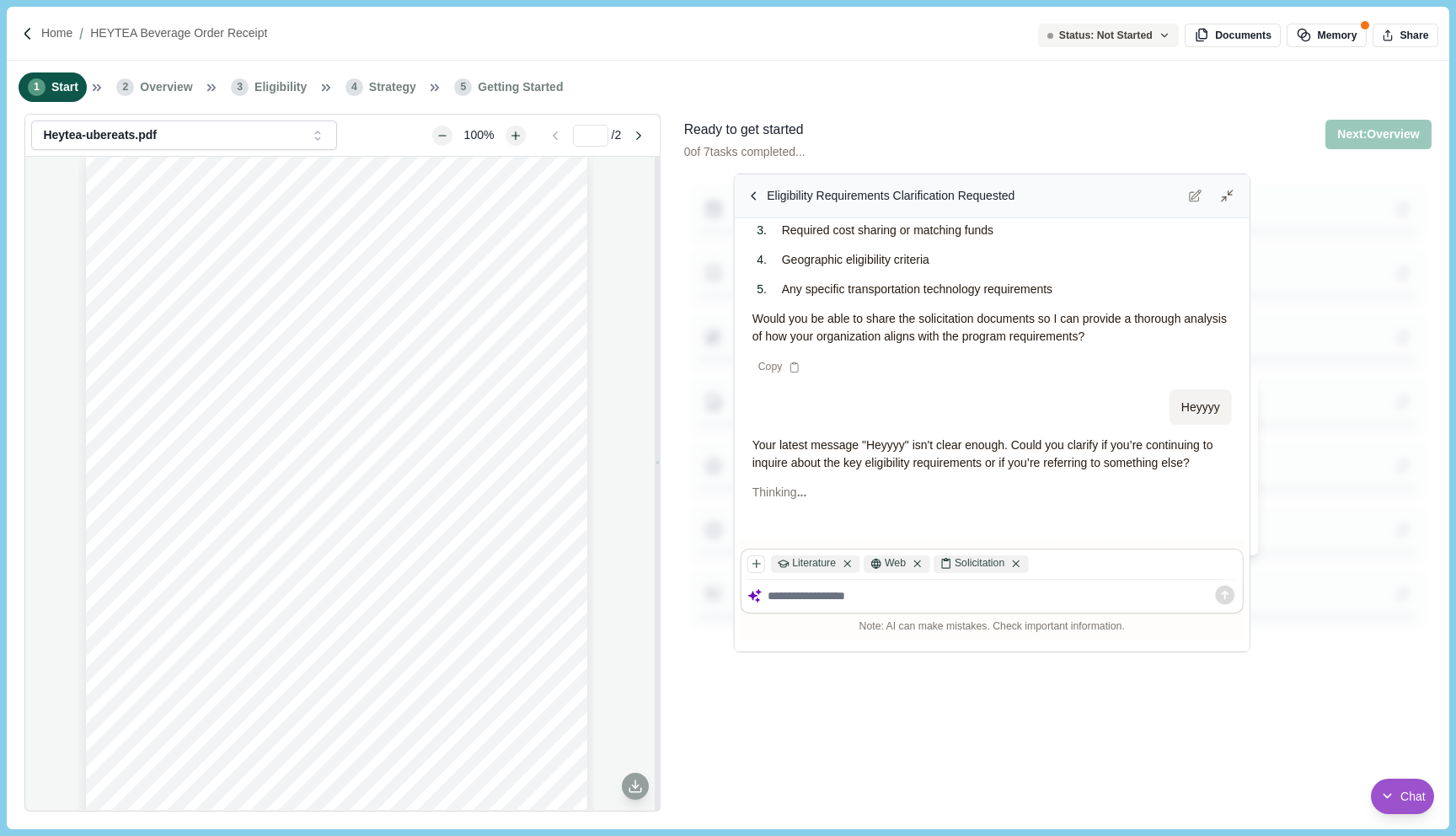
scroll to position [1215, 0]
drag, startPoint x: 902, startPoint y: 230, endPoint x: 1278, endPoint y: 230, distance: 376.0
click at [1250, 230] on div "Resize chat window width" at bounding box center [1248, 413] width 4 height 442
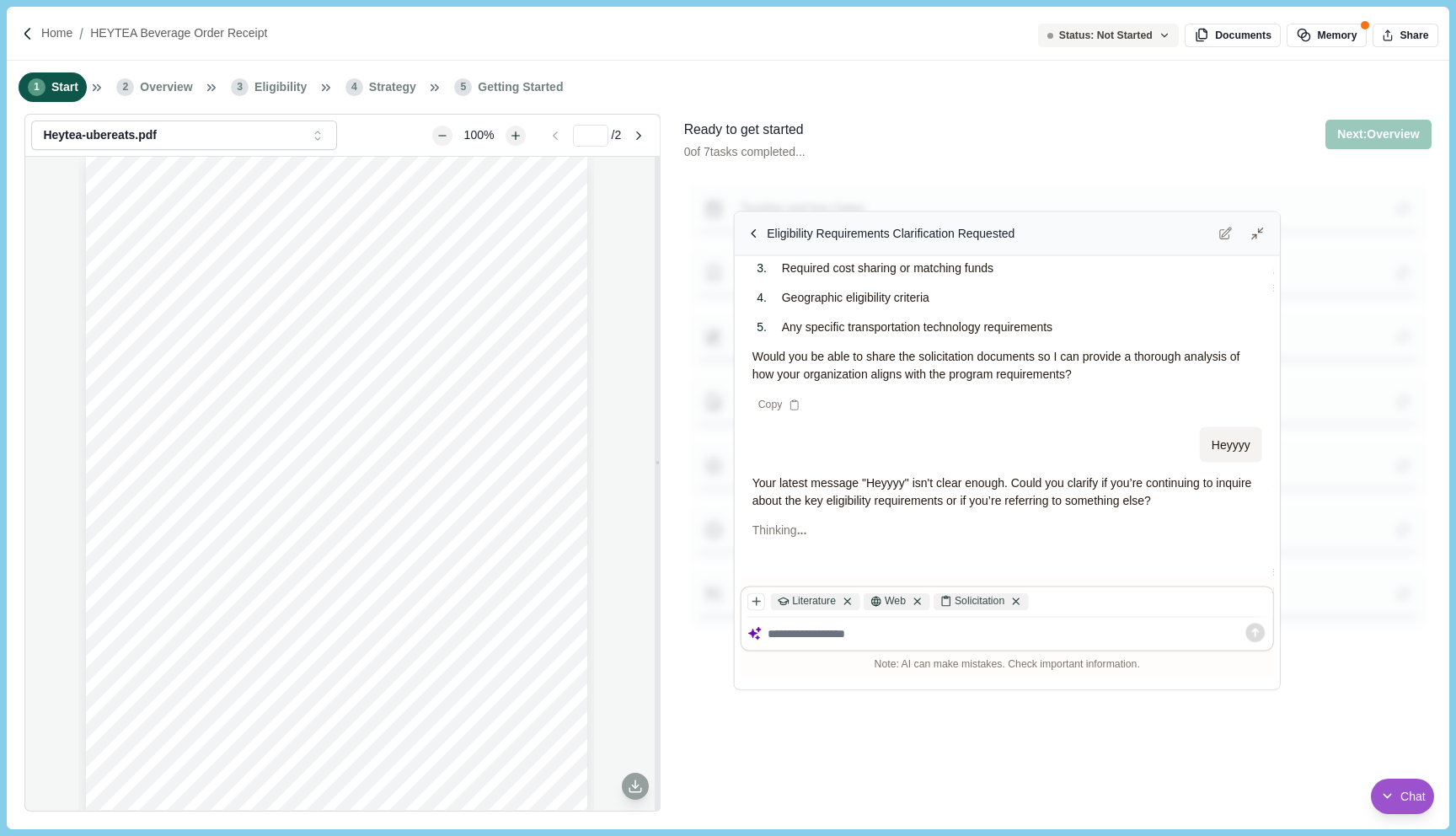
click at [1122, 247] on div "Eligibility Requirements Clarification Requested" at bounding box center [1007, 233] width 528 height 27
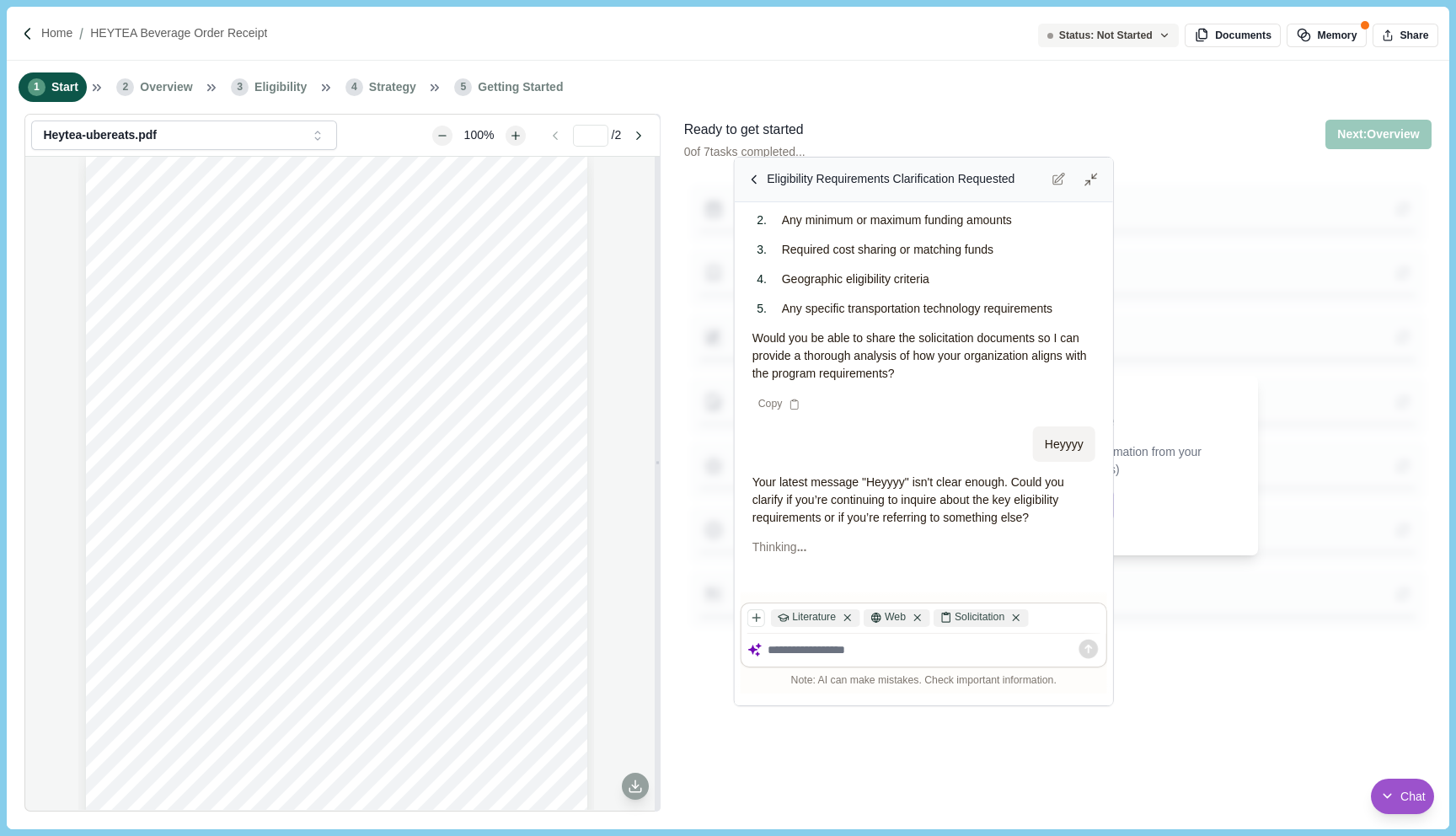
scroll to position [1440, 0]
drag, startPoint x: 1278, startPoint y: 231, endPoint x: 1112, endPoint y: 126, distance: 196.4
click at [1112, 157] on div "Resize chat window" at bounding box center [1103, 166] width 18 height 18
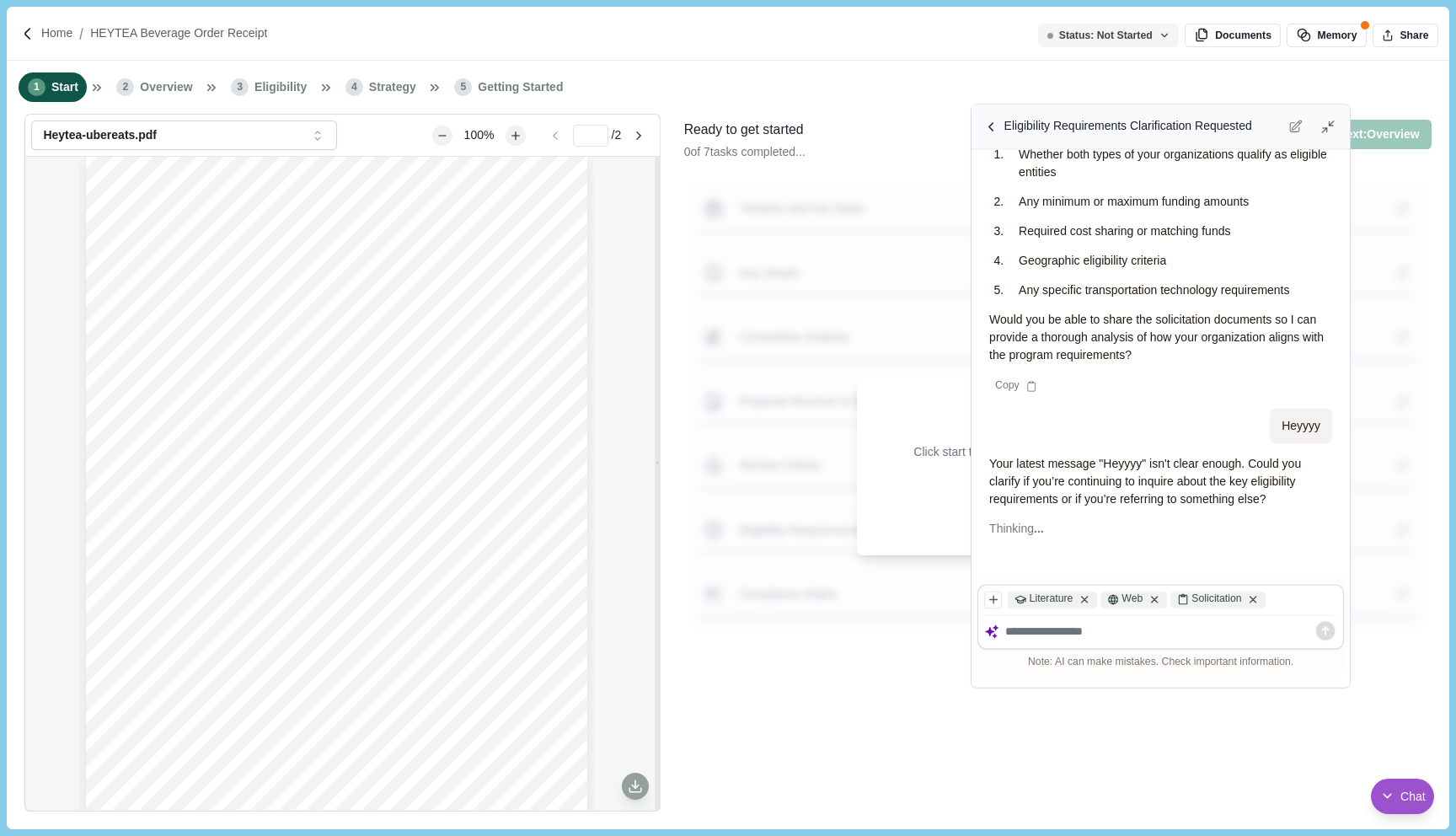
click at [1233, 123] on div "Eligibility Requirements Clarification Requested" at bounding box center [1128, 126] width 248 height 18
click at [1380, 789] on icon at bounding box center [1388, 796] width 15 height 15
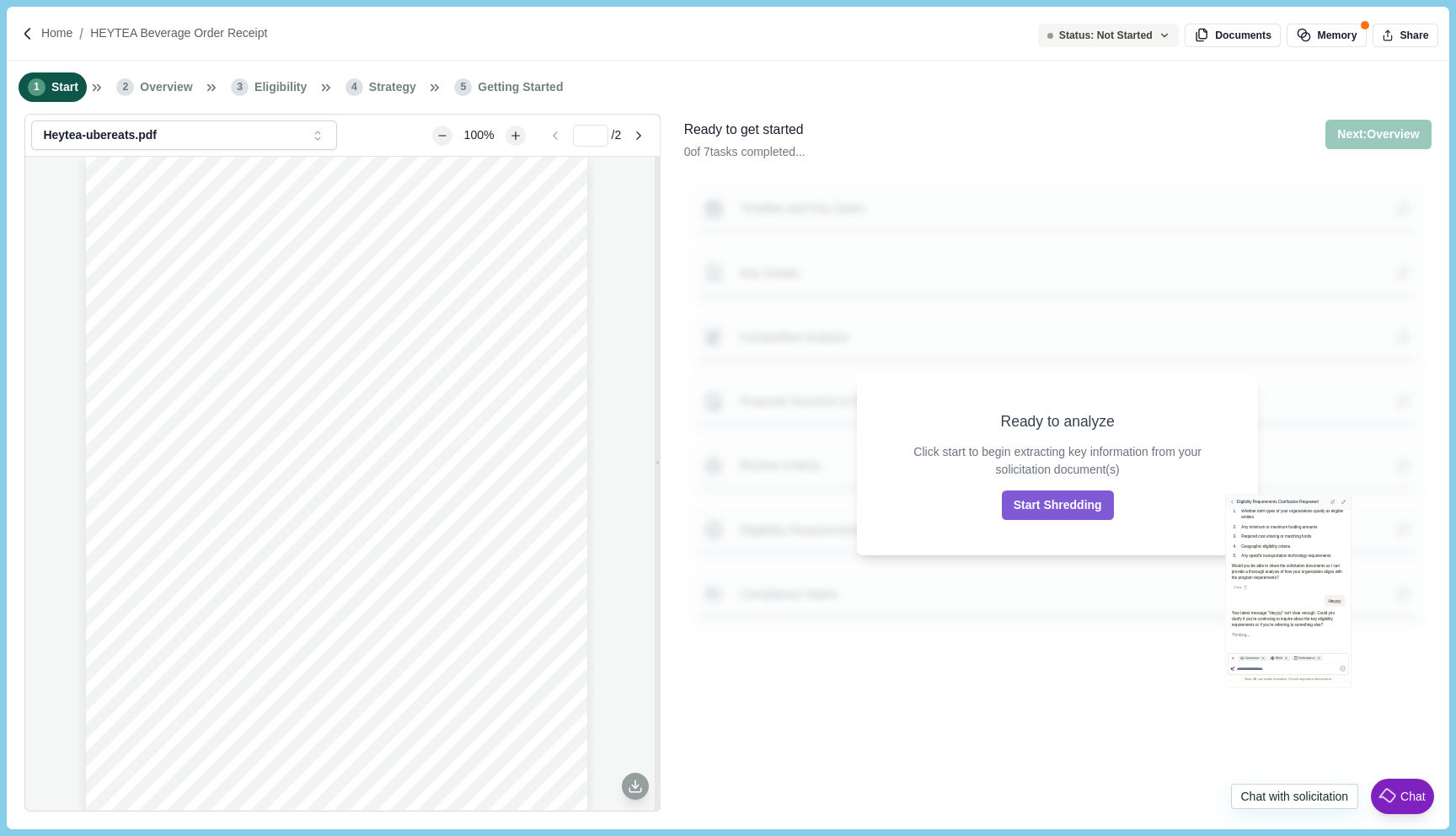
click at [1379, 789] on icon at bounding box center [1387, 796] width 21 height 21
